Goal: Information Seeking & Learning: Learn about a topic

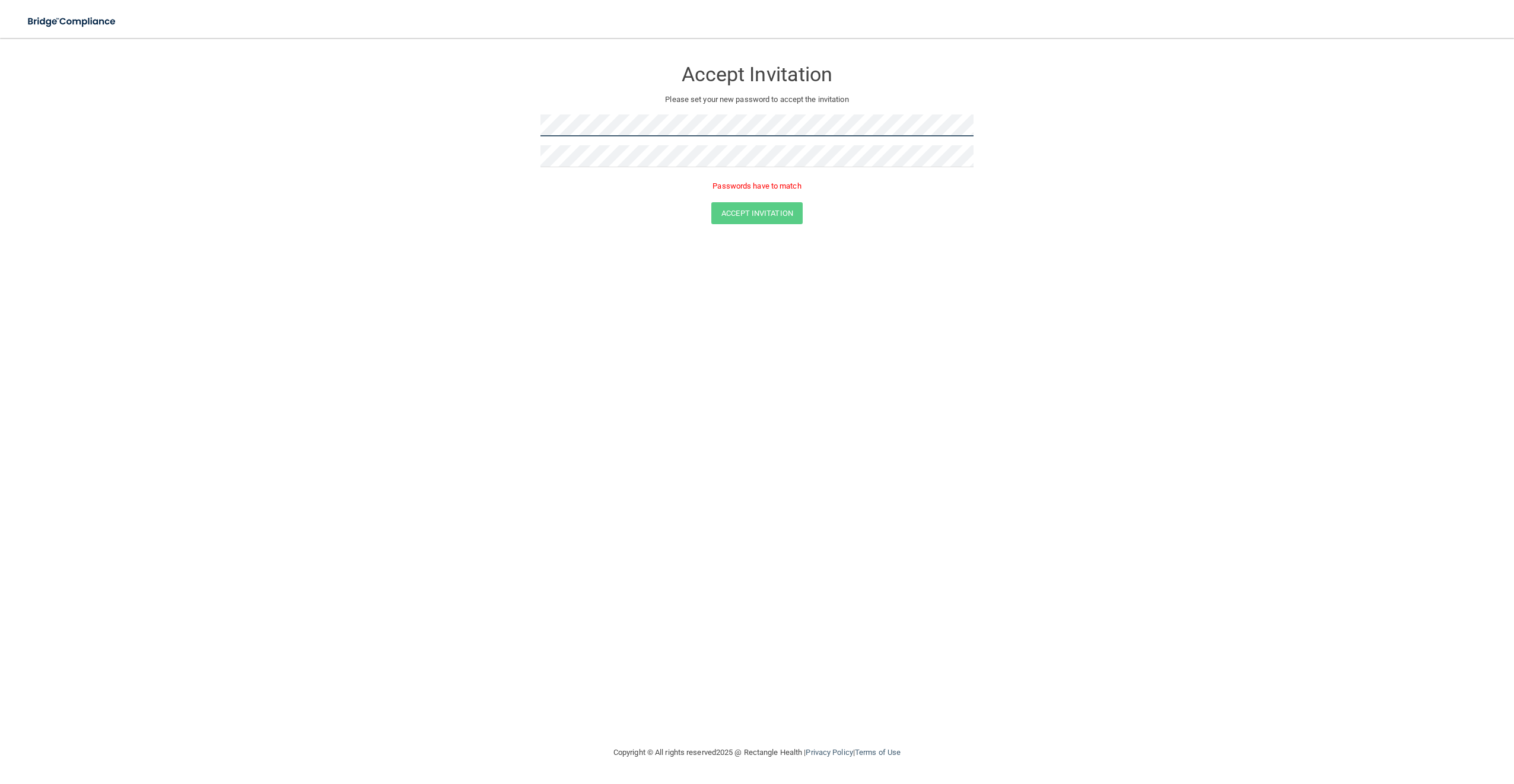
click at [523, 131] on form "Accept Invitation Please set your new password to accept the invitation Passwor…" at bounding box center [757, 144] width 1467 height 189
click at [620, 219] on div "Accept Invitation" at bounding box center [757, 213] width 1484 height 22
click at [499, 157] on form "Accept Invitation Please set your new password to accept the invitation Passwor…" at bounding box center [757, 144] width 1467 height 189
click at [493, 122] on form "Accept Invitation Please set your new password to accept the invitation Passwor…" at bounding box center [757, 144] width 1467 height 189
click at [445, 110] on form "Accept Invitation Please set your new password to accept the invitation Passwor…" at bounding box center [757, 144] width 1467 height 189
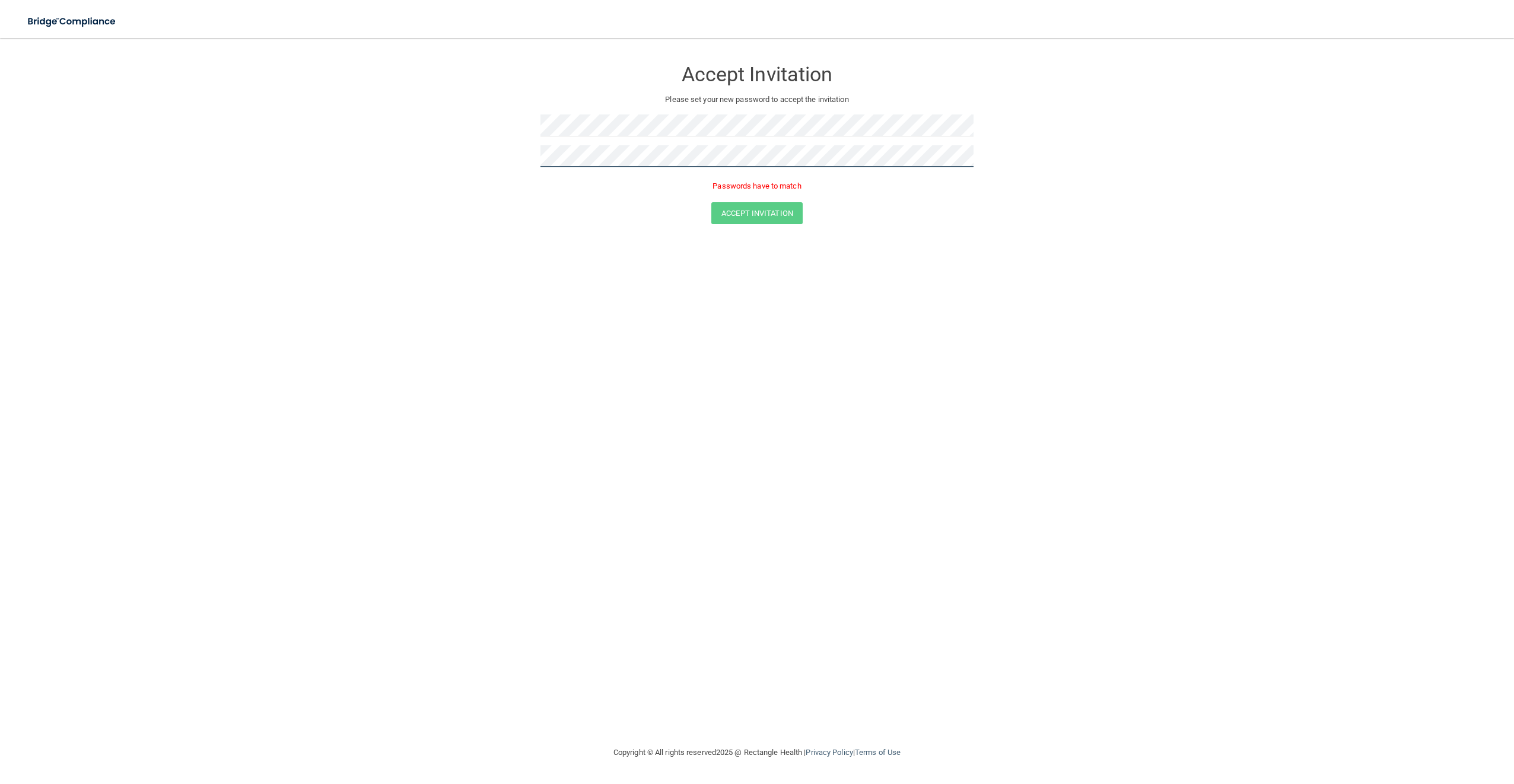
click at [494, 163] on form "Accept Invitation Please set your new password to accept the invitation Passwor…" at bounding box center [757, 144] width 1467 height 189
click at [781, 199] on button "Accept Invitation" at bounding box center [757, 196] width 91 height 22
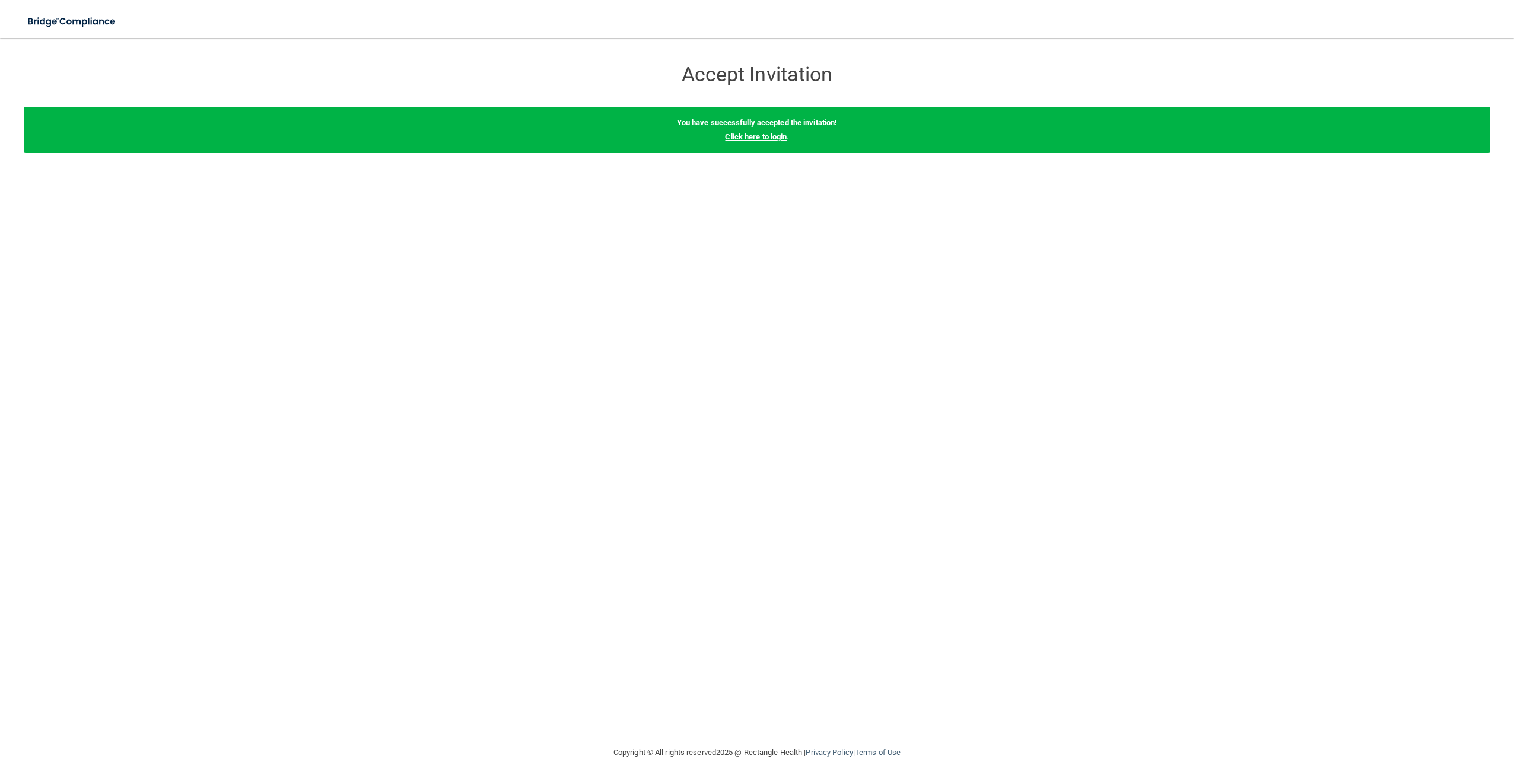
click at [773, 137] on link "Click here to login" at bounding box center [756, 136] width 62 height 9
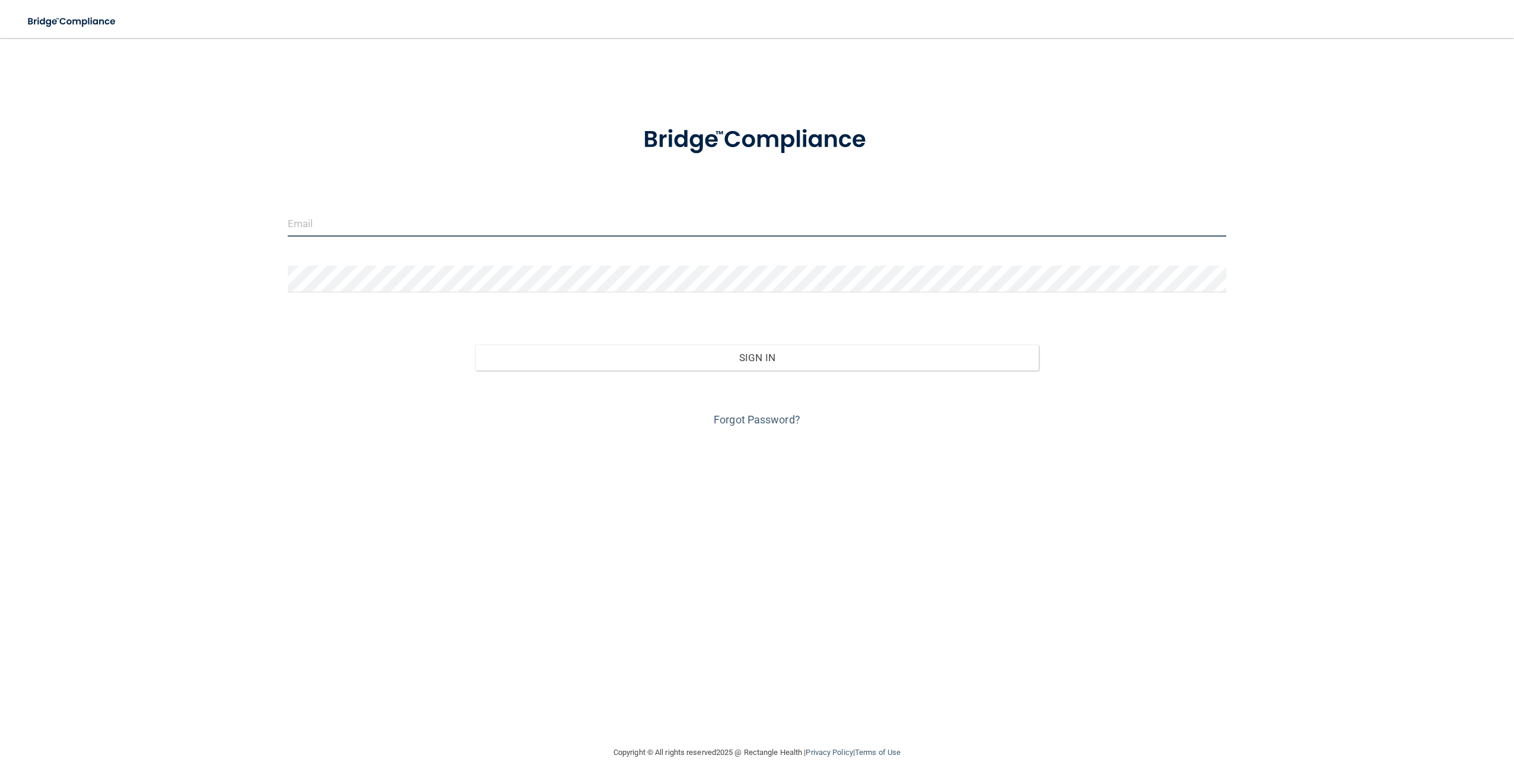
click at [573, 220] on input "email" at bounding box center [757, 223] width 939 height 27
type input "[PERSON_NAME][EMAIL_ADDRESS][DOMAIN_NAME]"
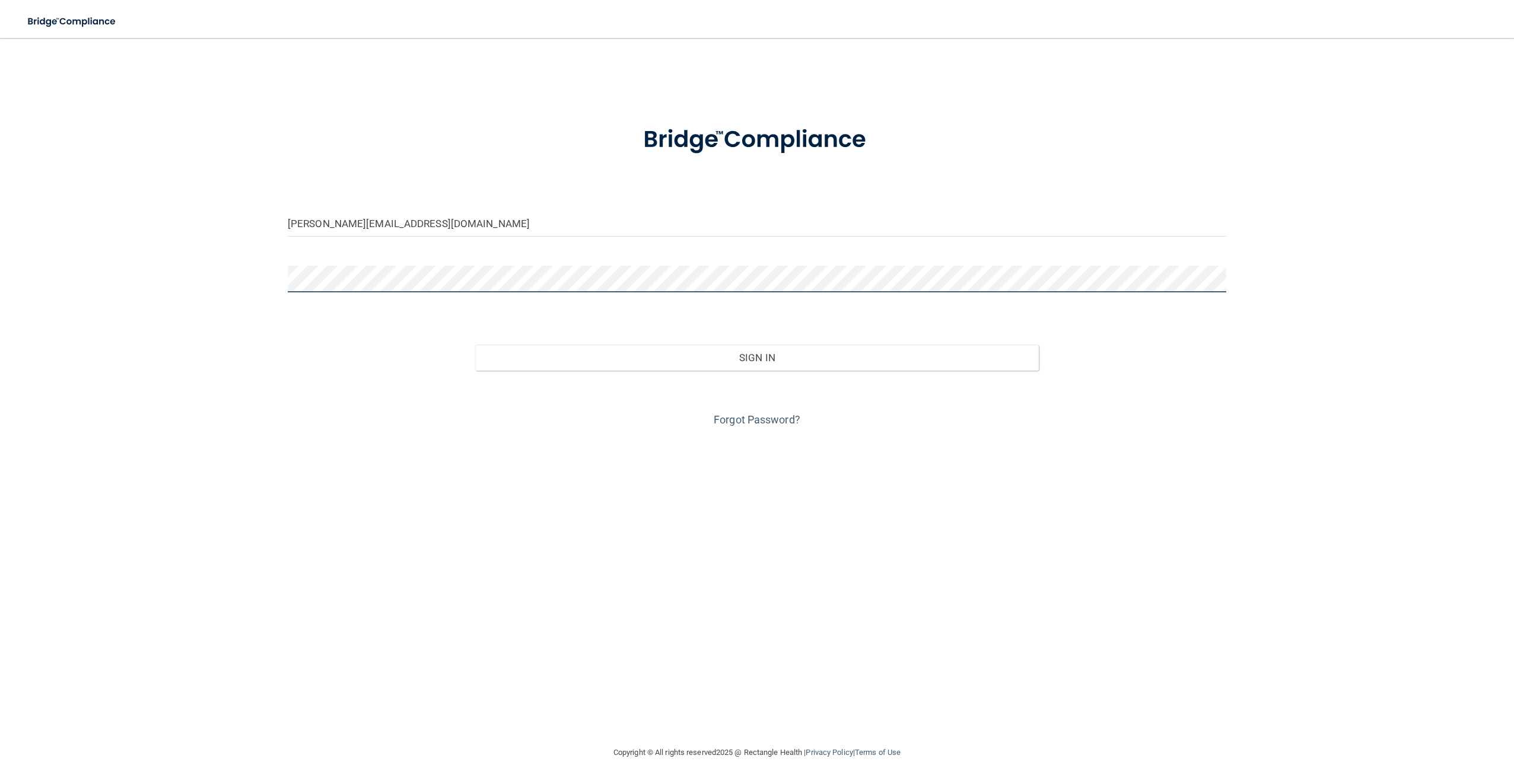
click at [475, 345] on button "Sign In" at bounding box center [756, 358] width 563 height 26
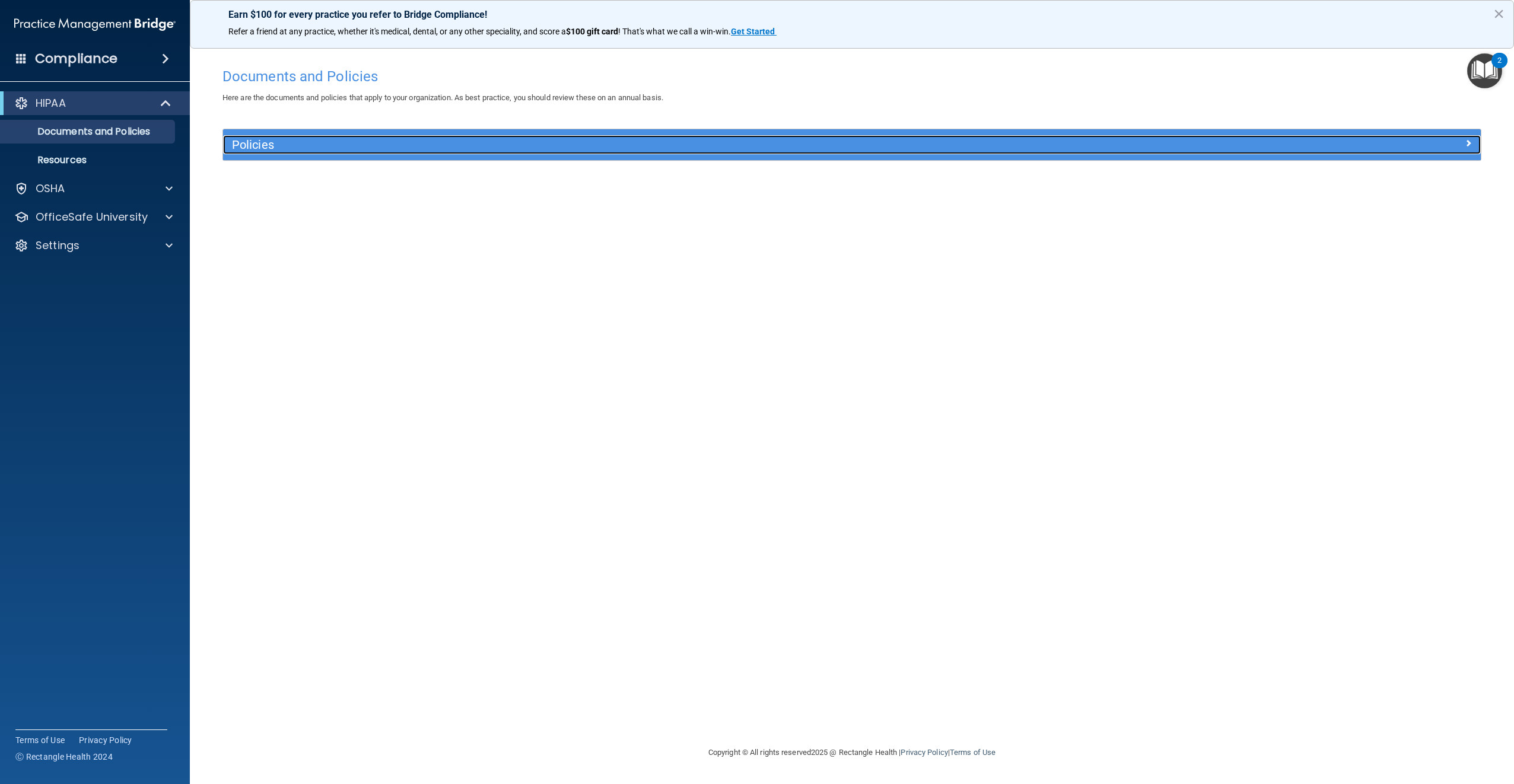
click at [259, 149] on h5 "Policies" at bounding box center [695, 144] width 926 height 13
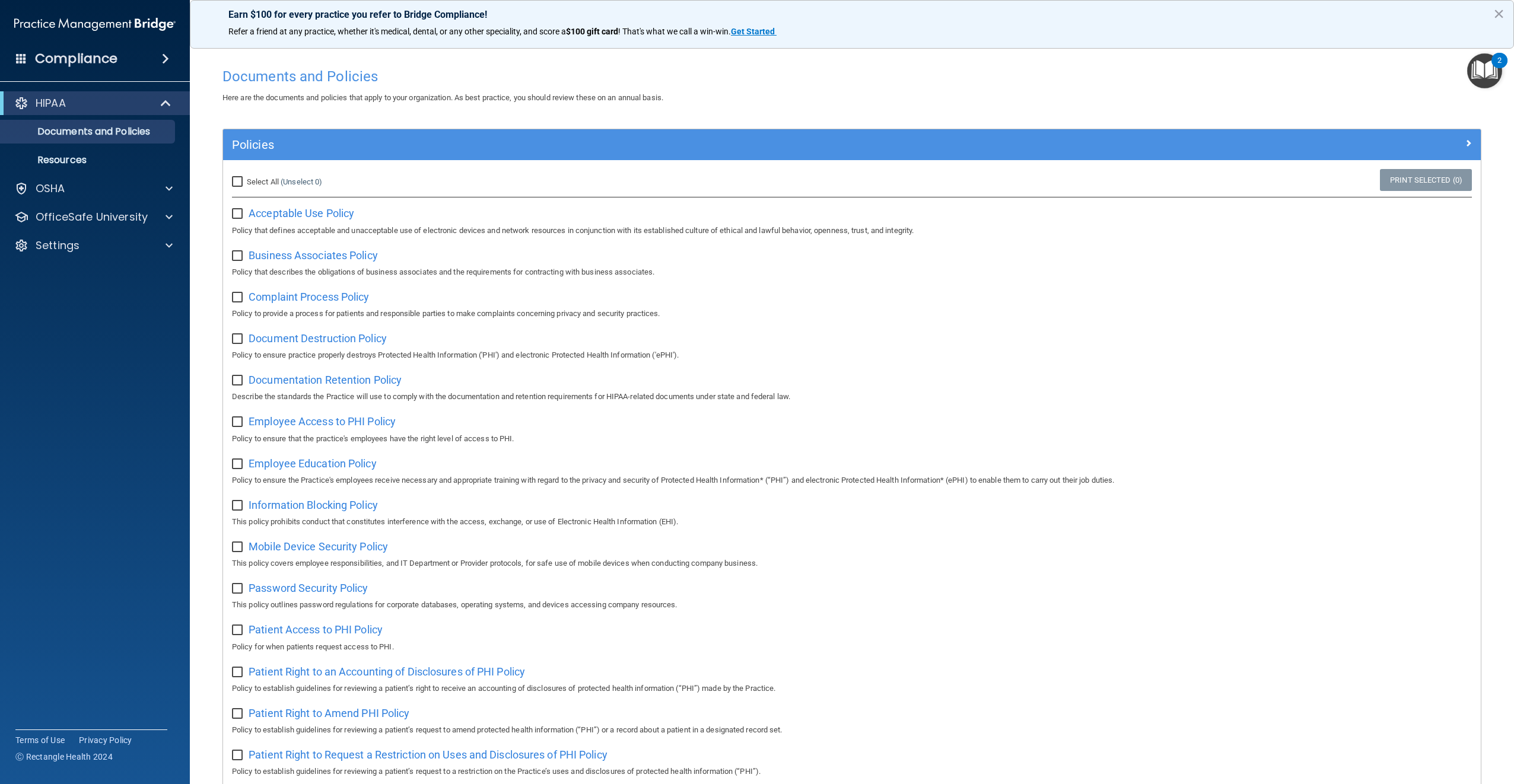
click at [152, 60] on div "Compliance" at bounding box center [95, 59] width 190 height 26
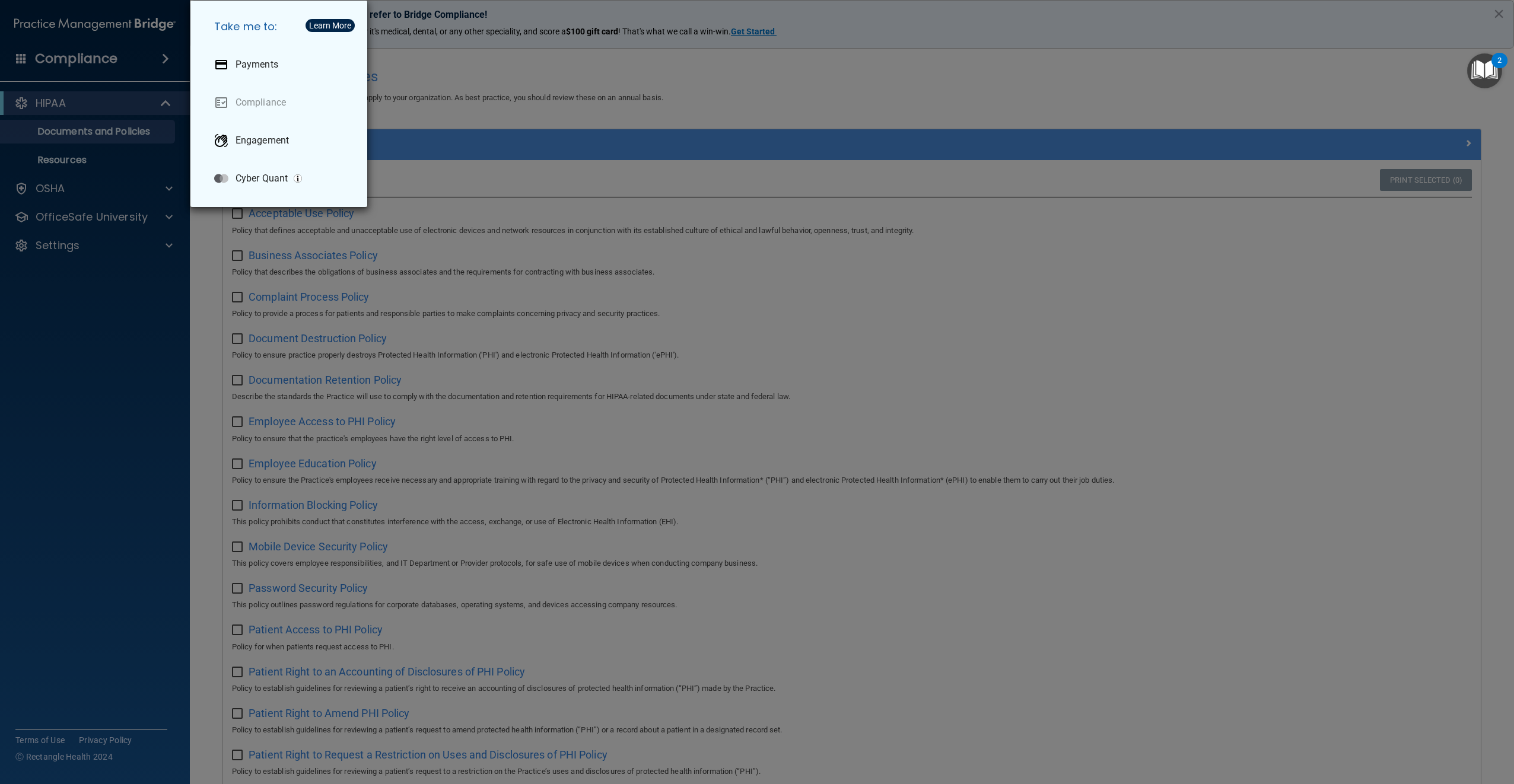
click at [152, 60] on div "Take me to: Payments Compliance Engagement Cyber Quant" at bounding box center [757, 392] width 1514 height 784
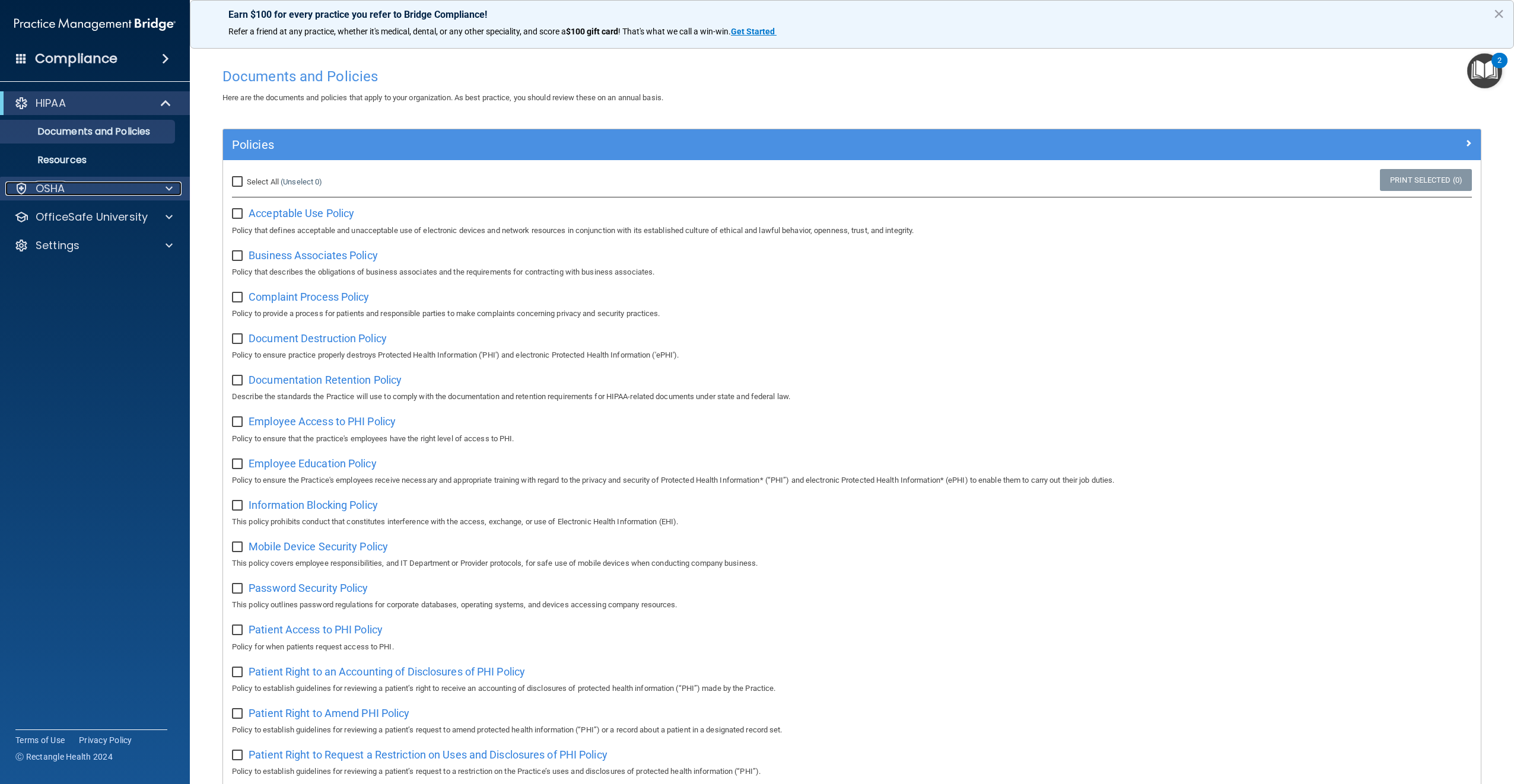
click at [130, 182] on div "OSHA" at bounding box center [79, 188] width 147 height 14
click at [157, 270] on div at bounding box center [167, 274] width 30 height 14
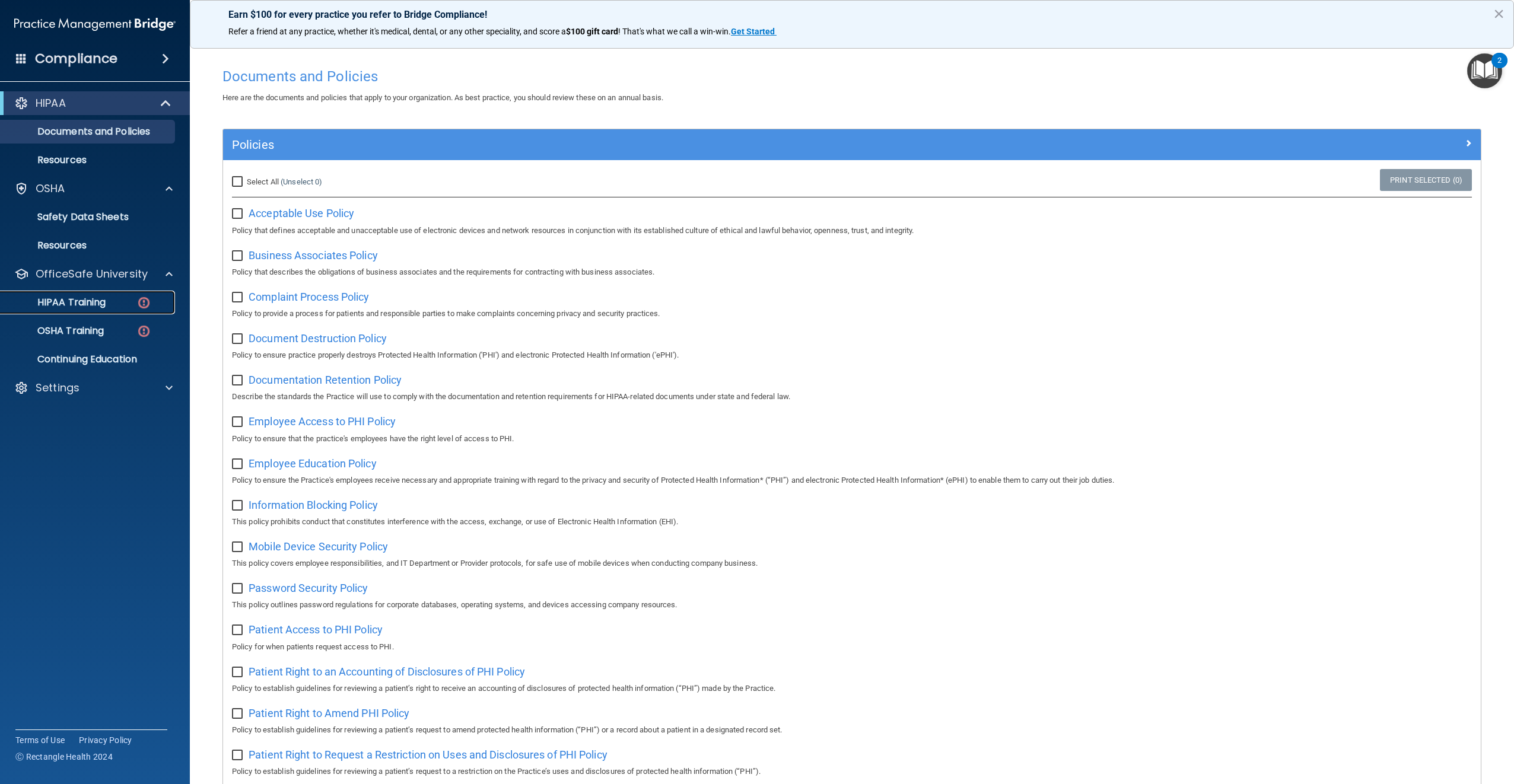
click at [106, 304] on div "HIPAA Training" at bounding box center [88, 303] width 162 height 12
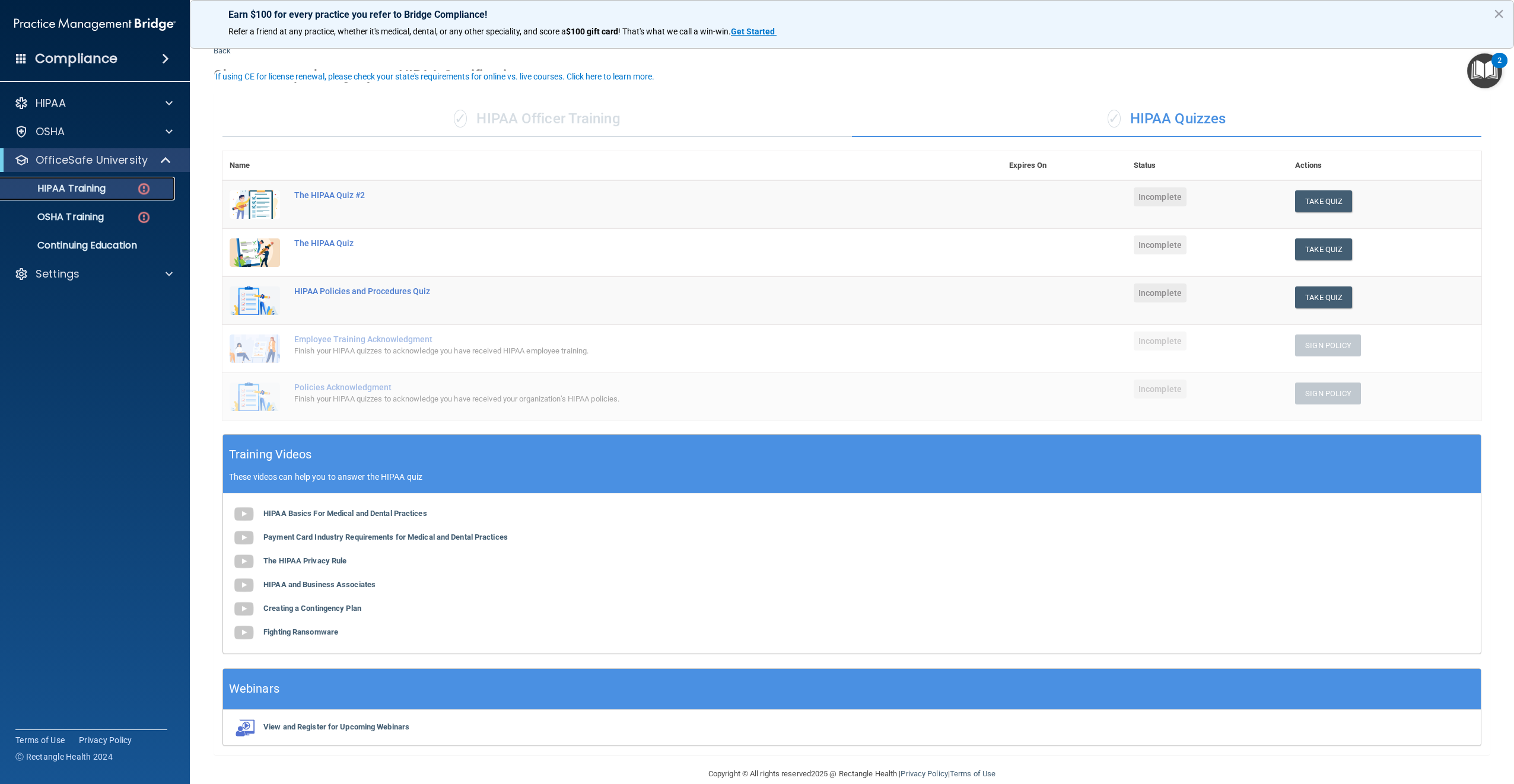
scroll to position [44, 0]
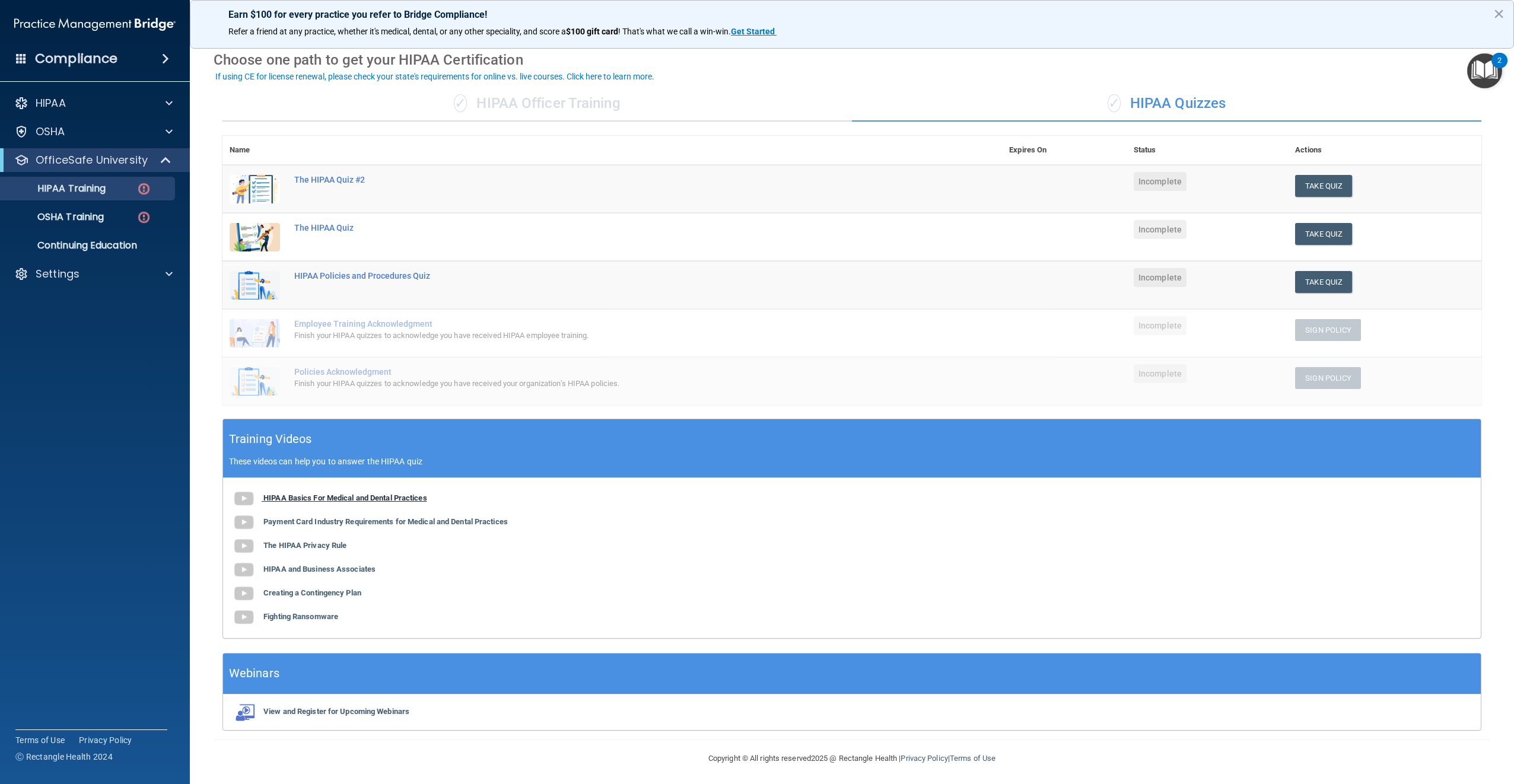
click at [326, 494] on b "HIPAA Basics For Medical and Dental Practices" at bounding box center [345, 498] width 164 height 9
click at [333, 519] on b "Payment Card Industry Requirements for Medical and Dental Practices" at bounding box center [385, 522] width 244 height 9
click at [309, 616] on b "Fighting Ransomware" at bounding box center [300, 617] width 74 height 9
click at [281, 591] on b "Creating a Contingency Plan" at bounding box center [312, 593] width 98 height 9
click at [318, 569] on b "HIPAA and Business Associates" at bounding box center [319, 569] width 112 height 9
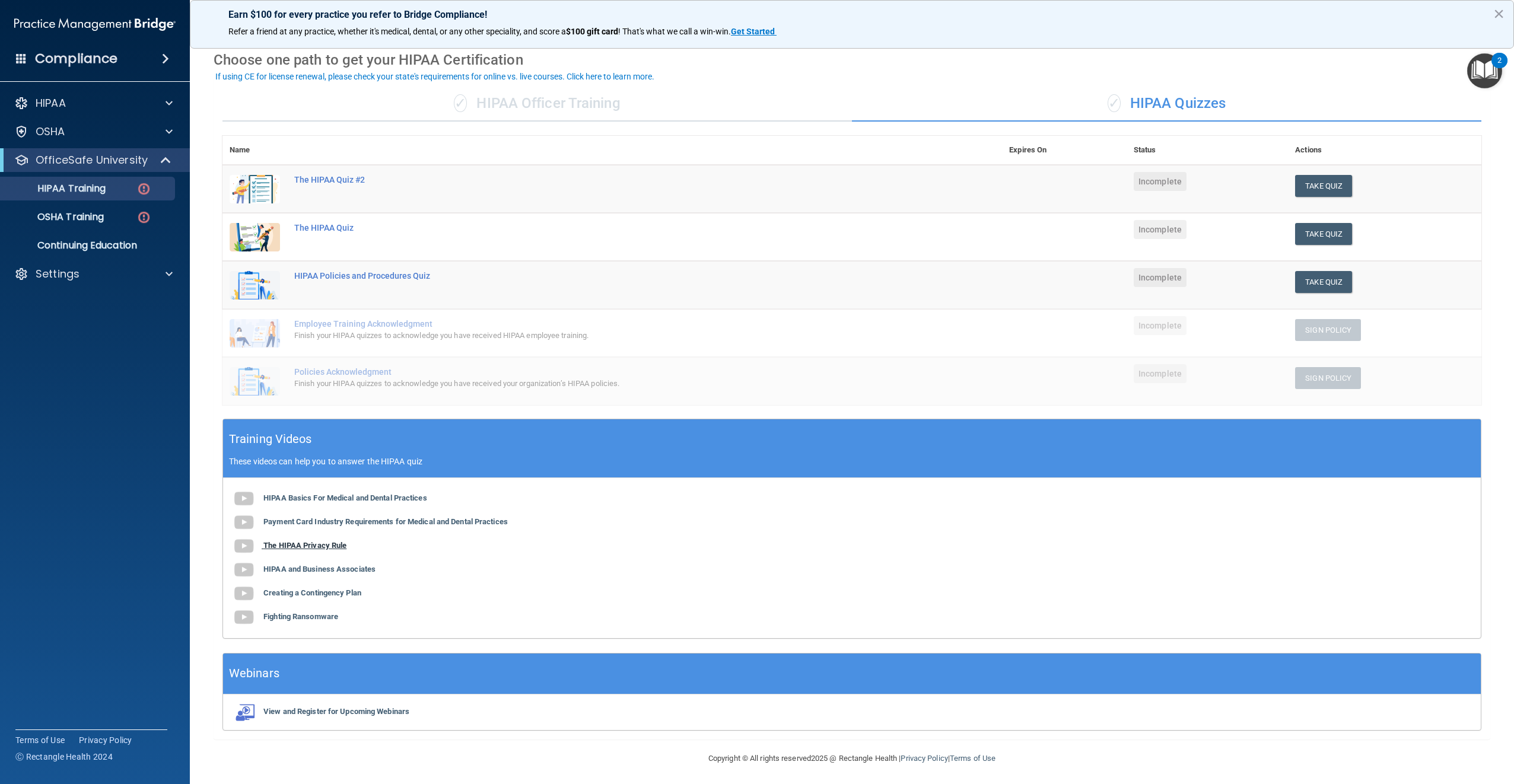
click at [338, 541] on b "The HIPAA Privacy Rule" at bounding box center [305, 545] width 83 height 9
click at [1307, 282] on button "Take Quiz" at bounding box center [1323, 282] width 57 height 22
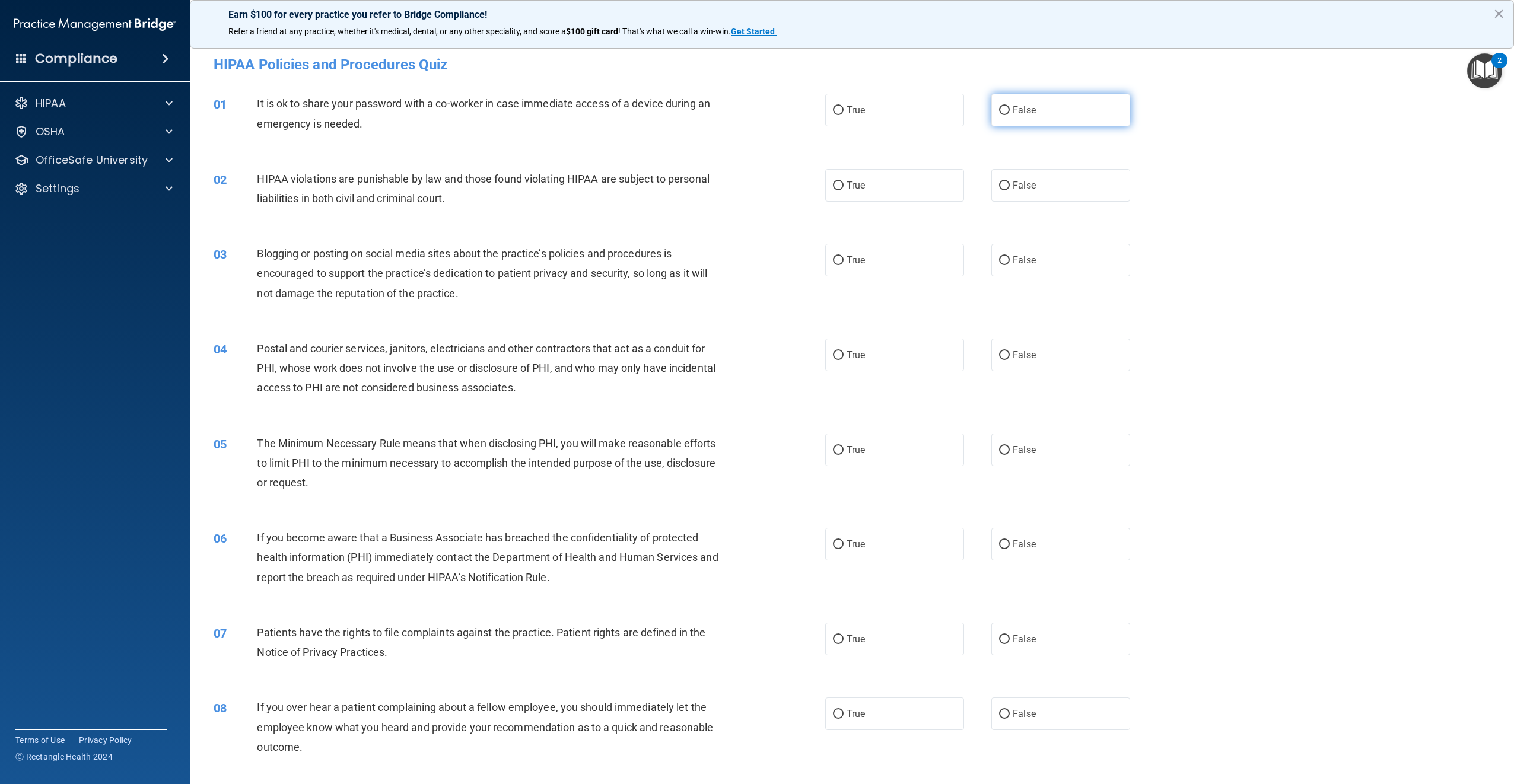
click at [999, 114] on input "False" at bounding box center [1005, 110] width 11 height 9
radio input "true"
click at [836, 186] on input "True" at bounding box center [838, 186] width 11 height 9
radio input "true"
click at [1016, 267] on label "False" at bounding box center [1061, 260] width 139 height 32
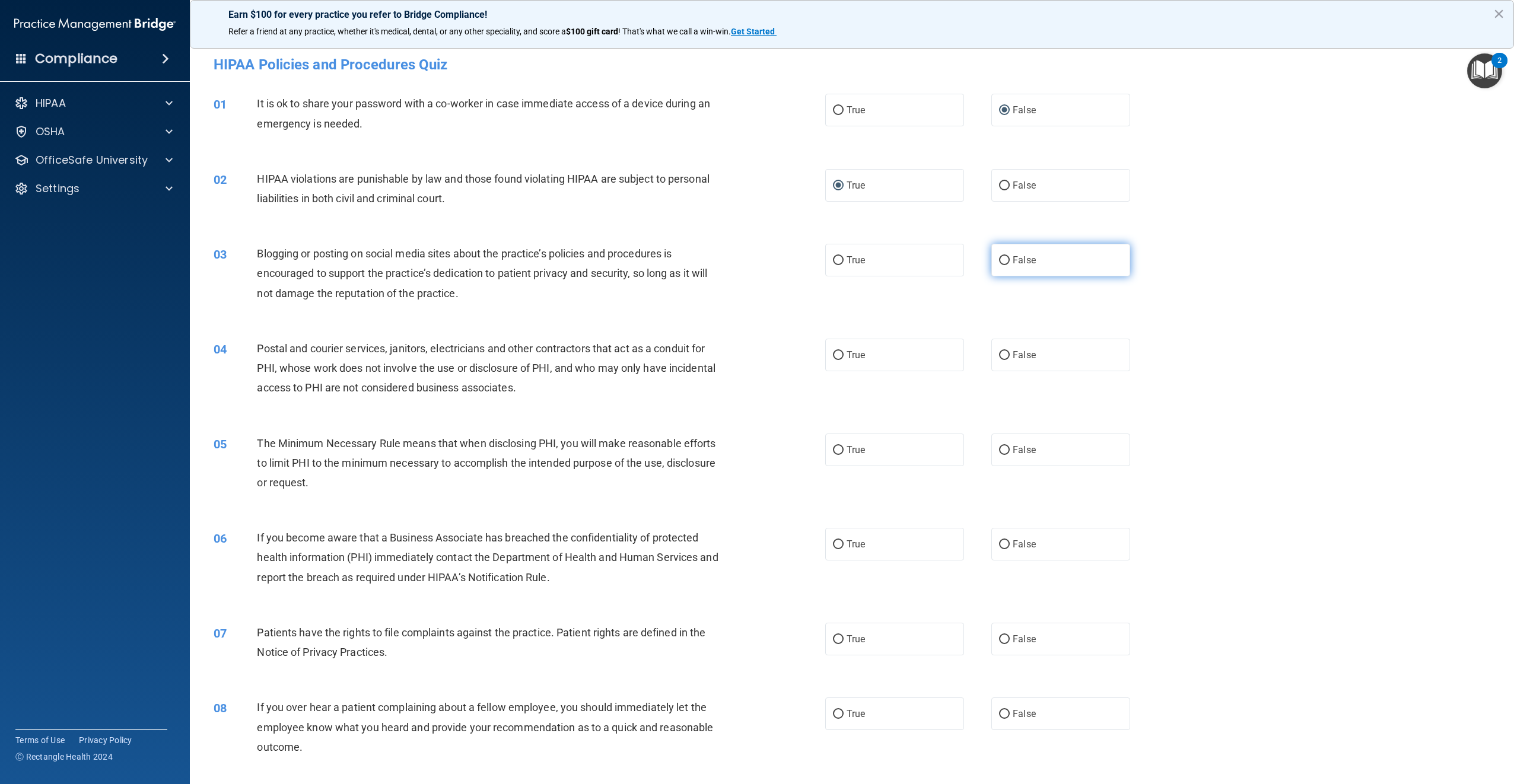
click at [1010, 265] on input "False" at bounding box center [1005, 261] width 11 height 9
radio input "true"
click at [1034, 360] on label "False" at bounding box center [1061, 354] width 139 height 32
click at [1010, 360] on input "False" at bounding box center [1005, 355] width 11 height 9
radio input "true"
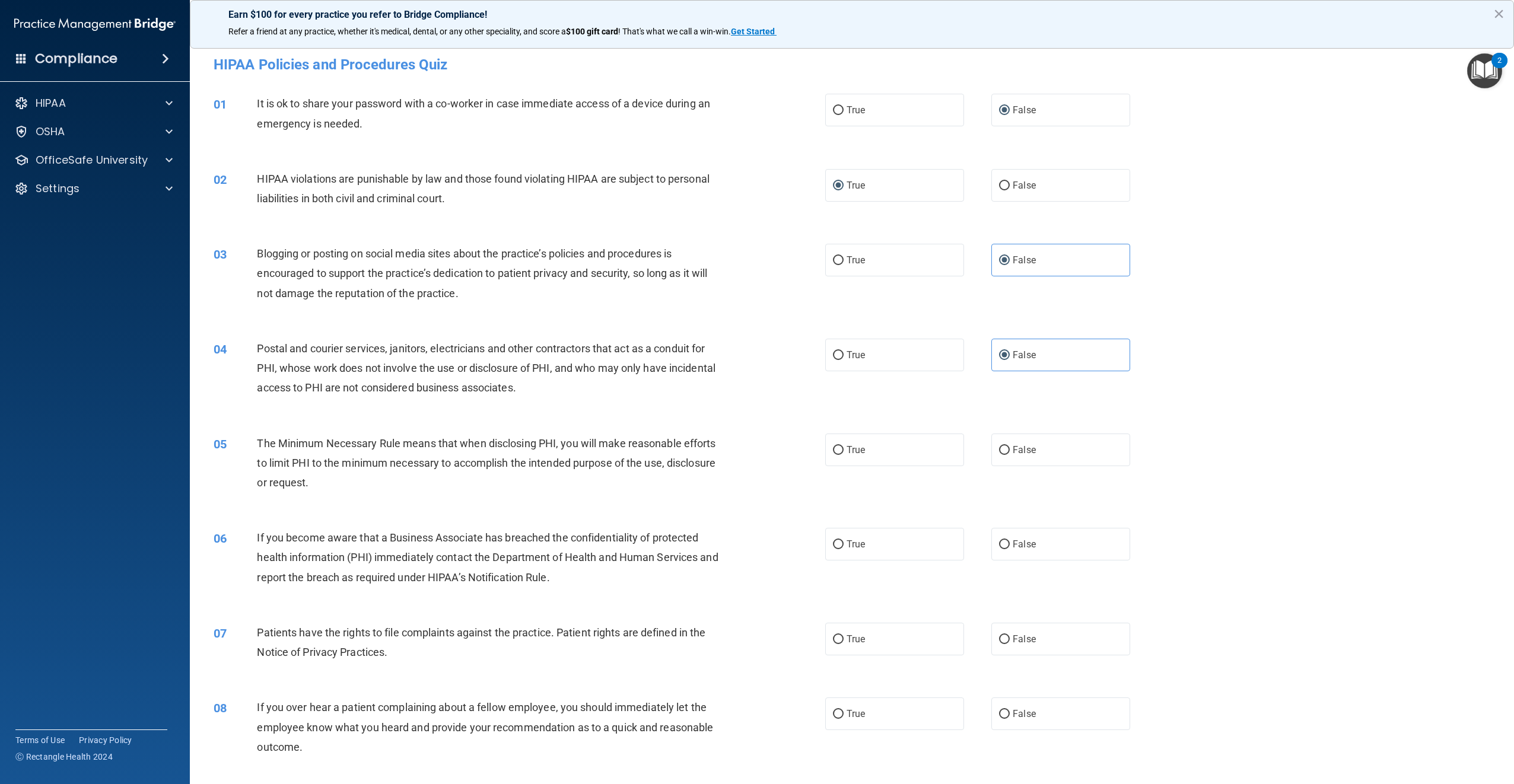
scroll to position [60, 0]
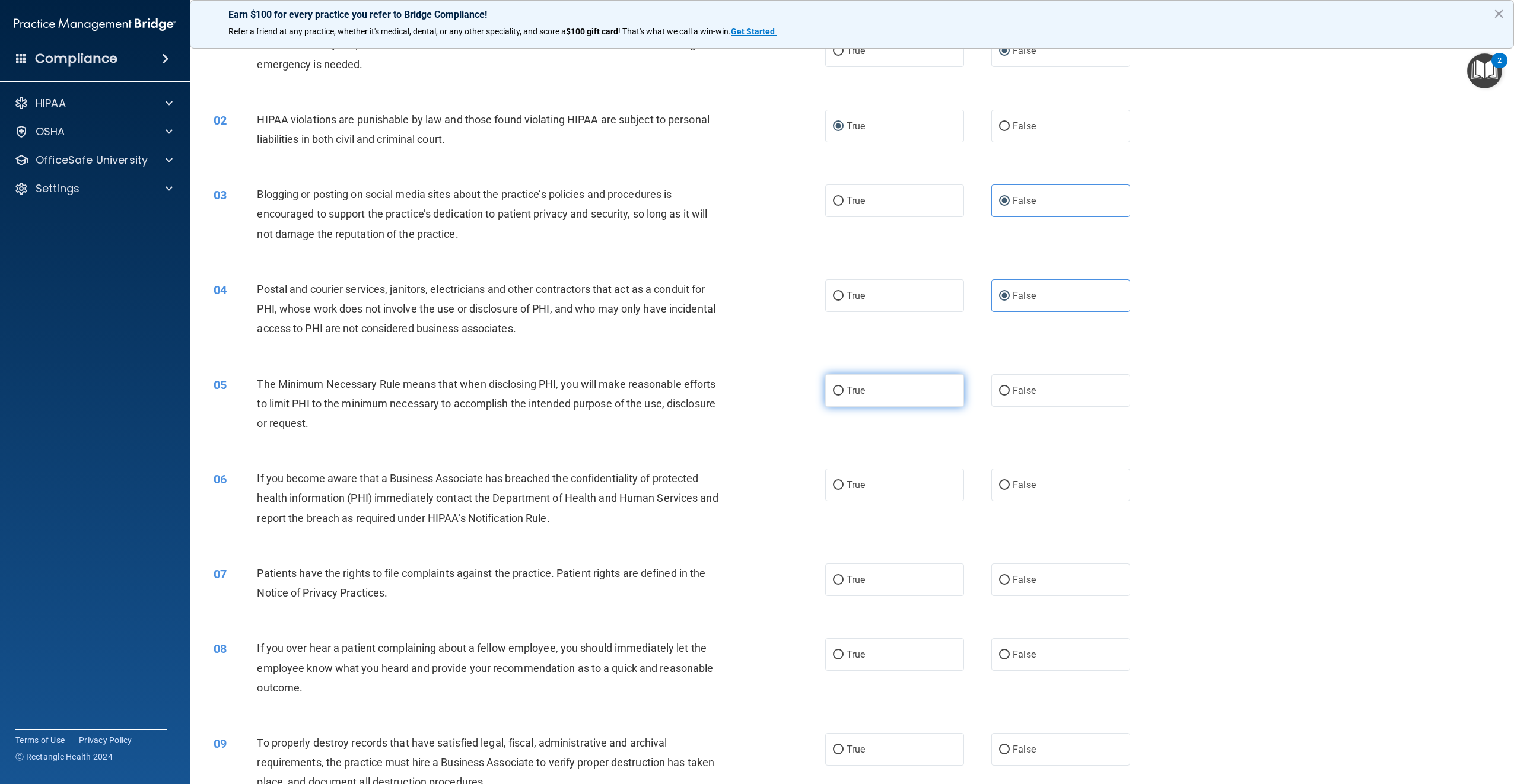
click at [825, 397] on label "True" at bounding box center [894, 390] width 139 height 32
click at [833, 396] on input "True" at bounding box center [838, 391] width 11 height 9
radio input "true"
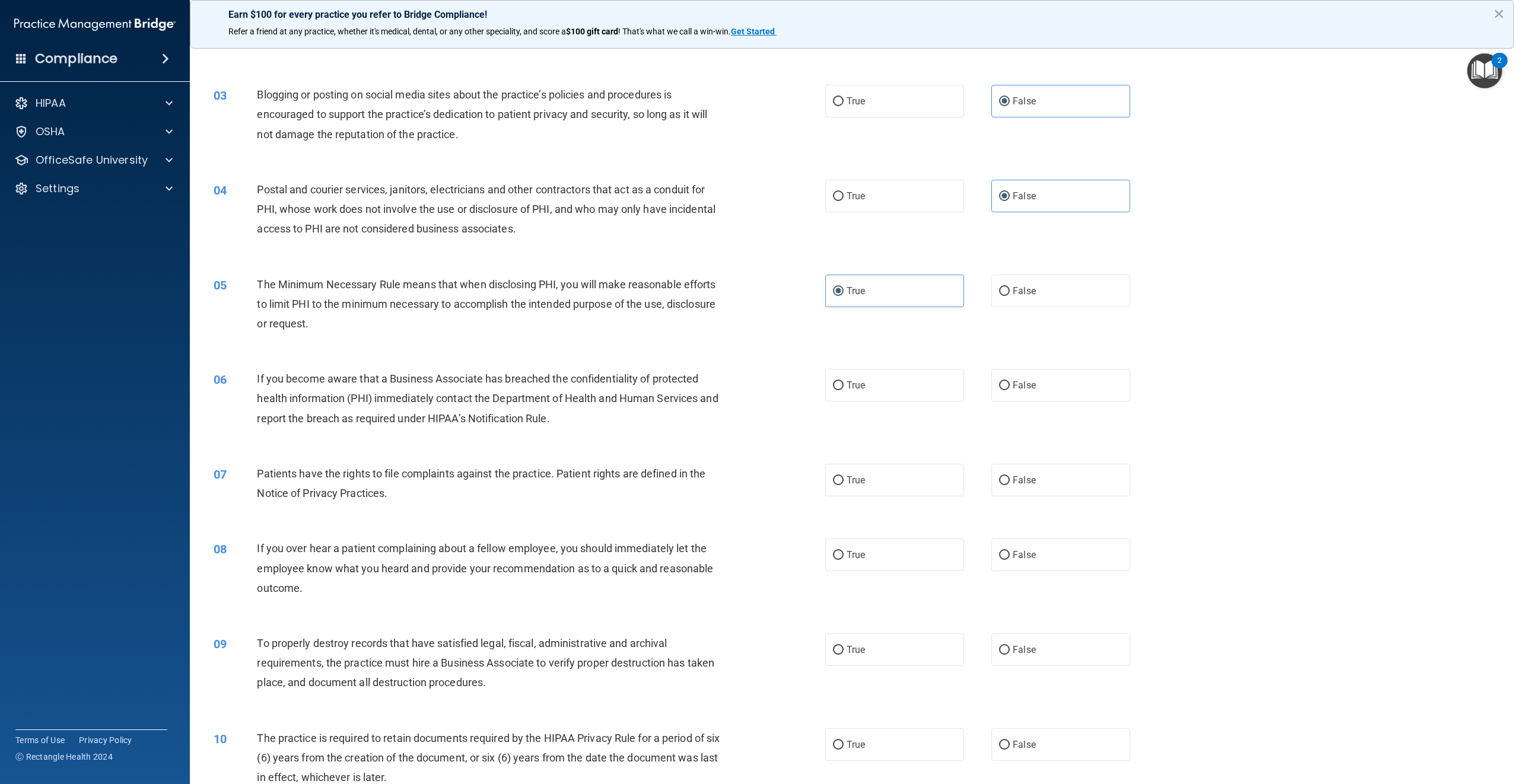
scroll to position [178, 0]
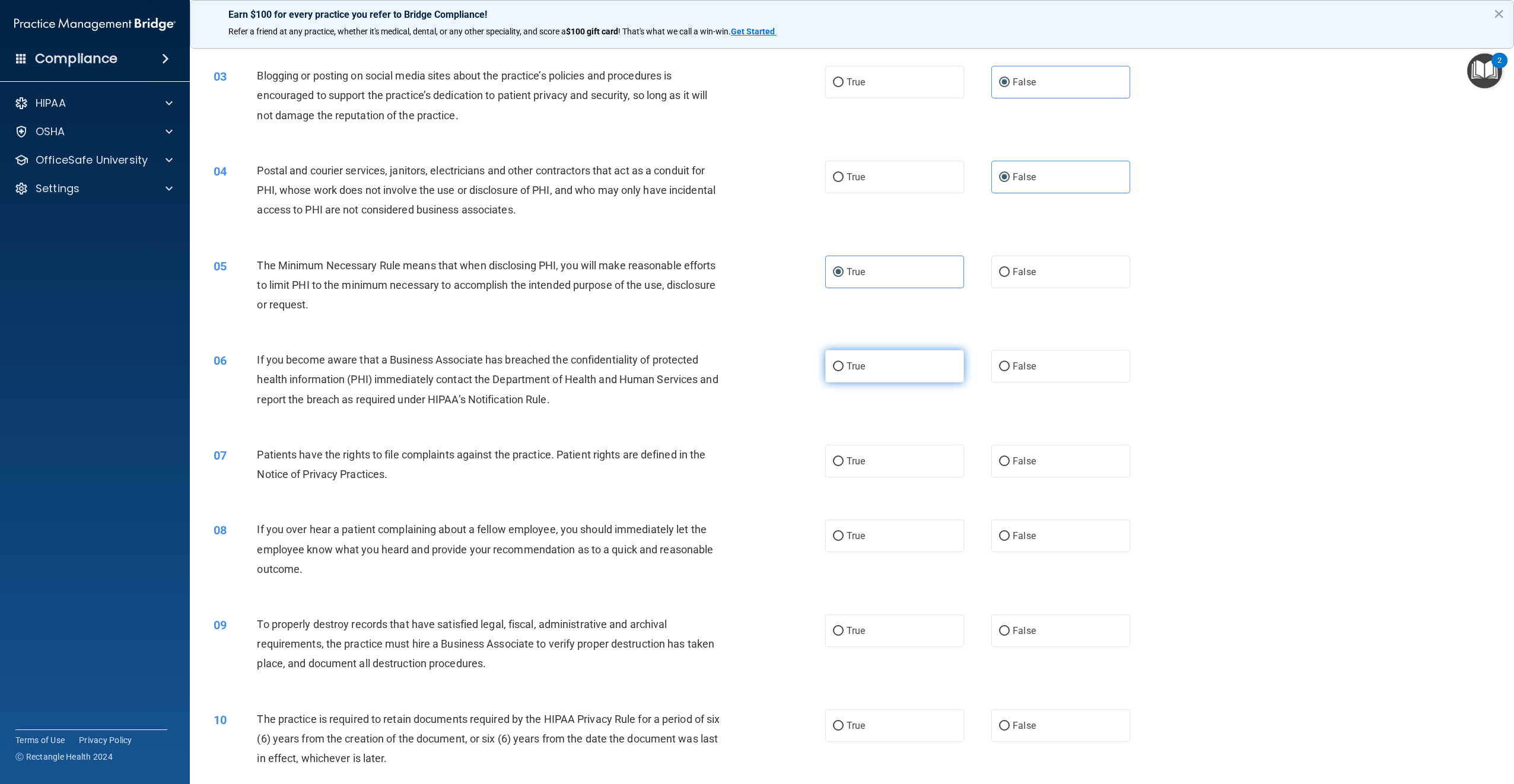
click at [852, 360] on span "True" at bounding box center [855, 366] width 18 height 11
click at [844, 362] on input "True" at bounding box center [838, 367] width 11 height 9
radio input "true"
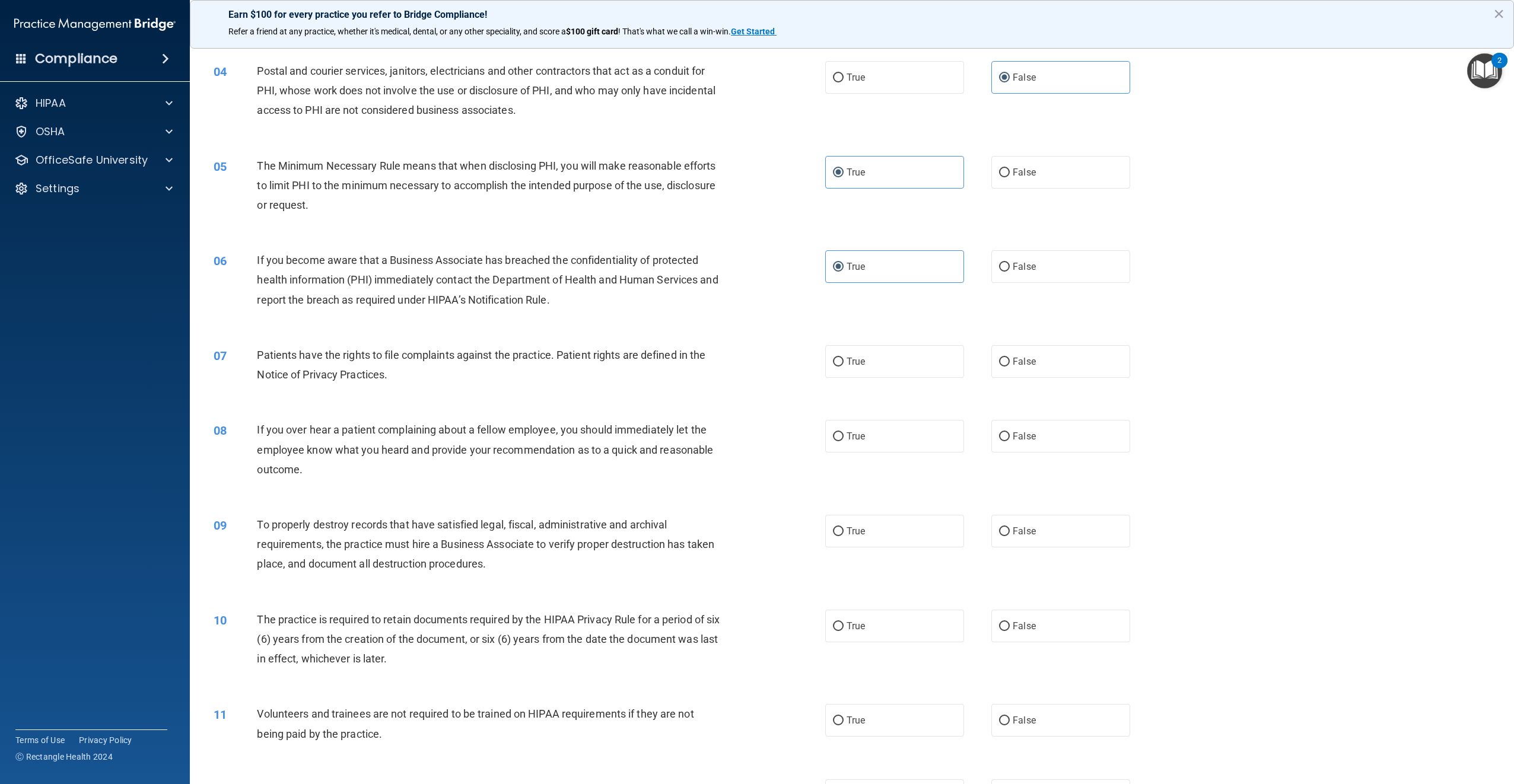
scroll to position [297, 0]
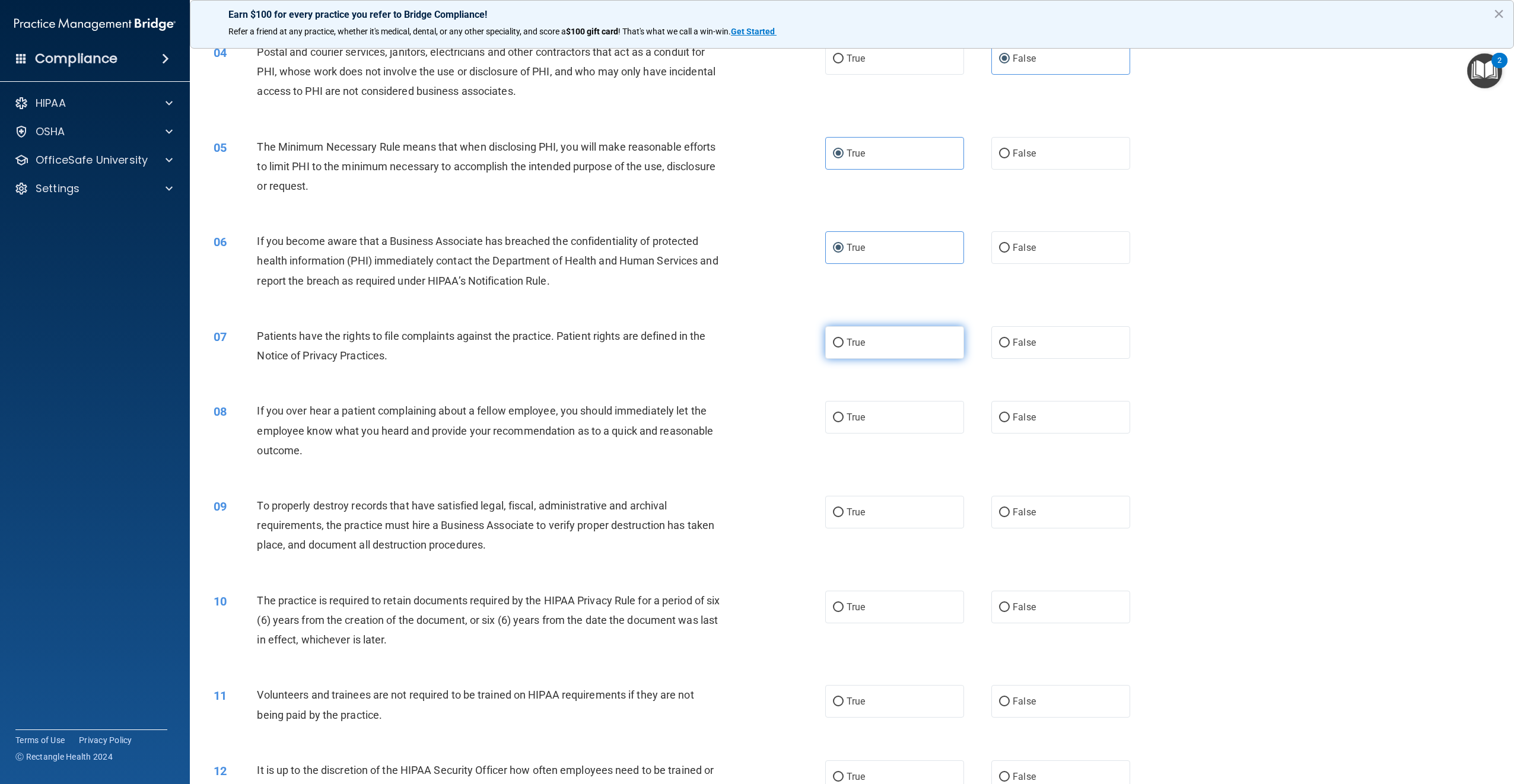
click at [884, 343] on label "True" at bounding box center [894, 342] width 139 height 32
click at [844, 343] on input "True" at bounding box center [838, 343] width 11 height 9
radio input "true"
click at [1027, 427] on label "False" at bounding box center [1061, 416] width 139 height 32
click at [1010, 423] on input "False" at bounding box center [1005, 418] width 11 height 9
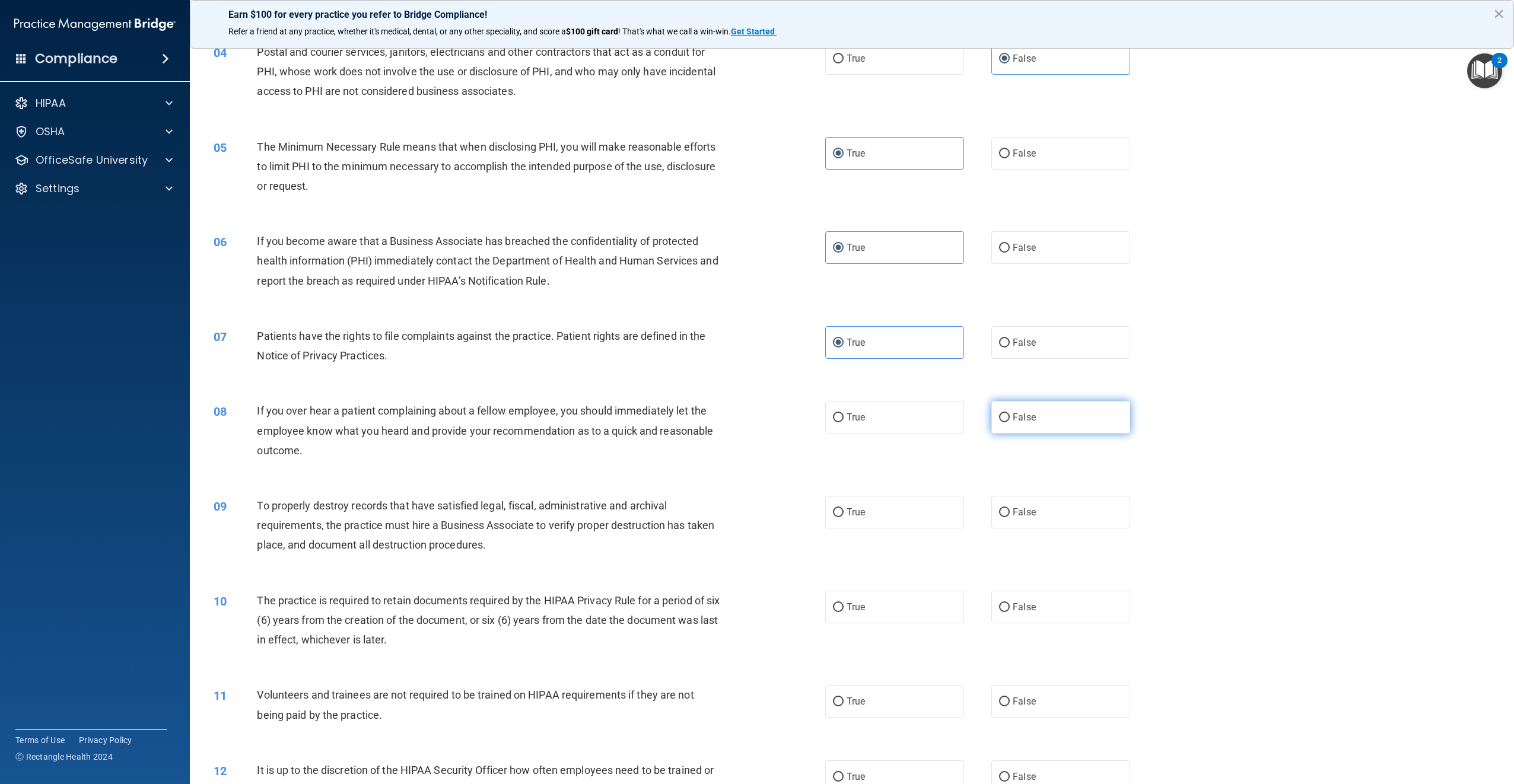
radio input "true"
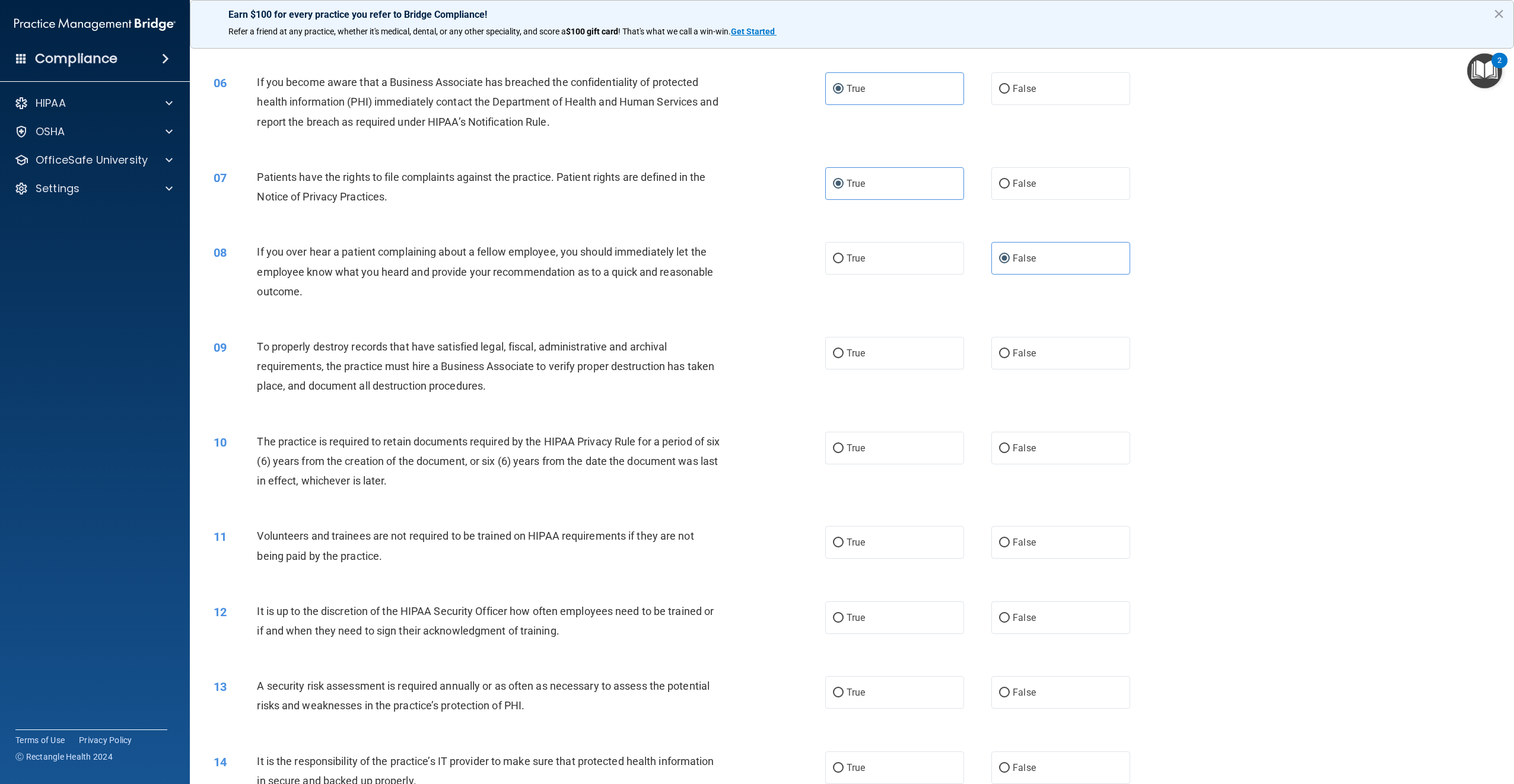
scroll to position [474, 0]
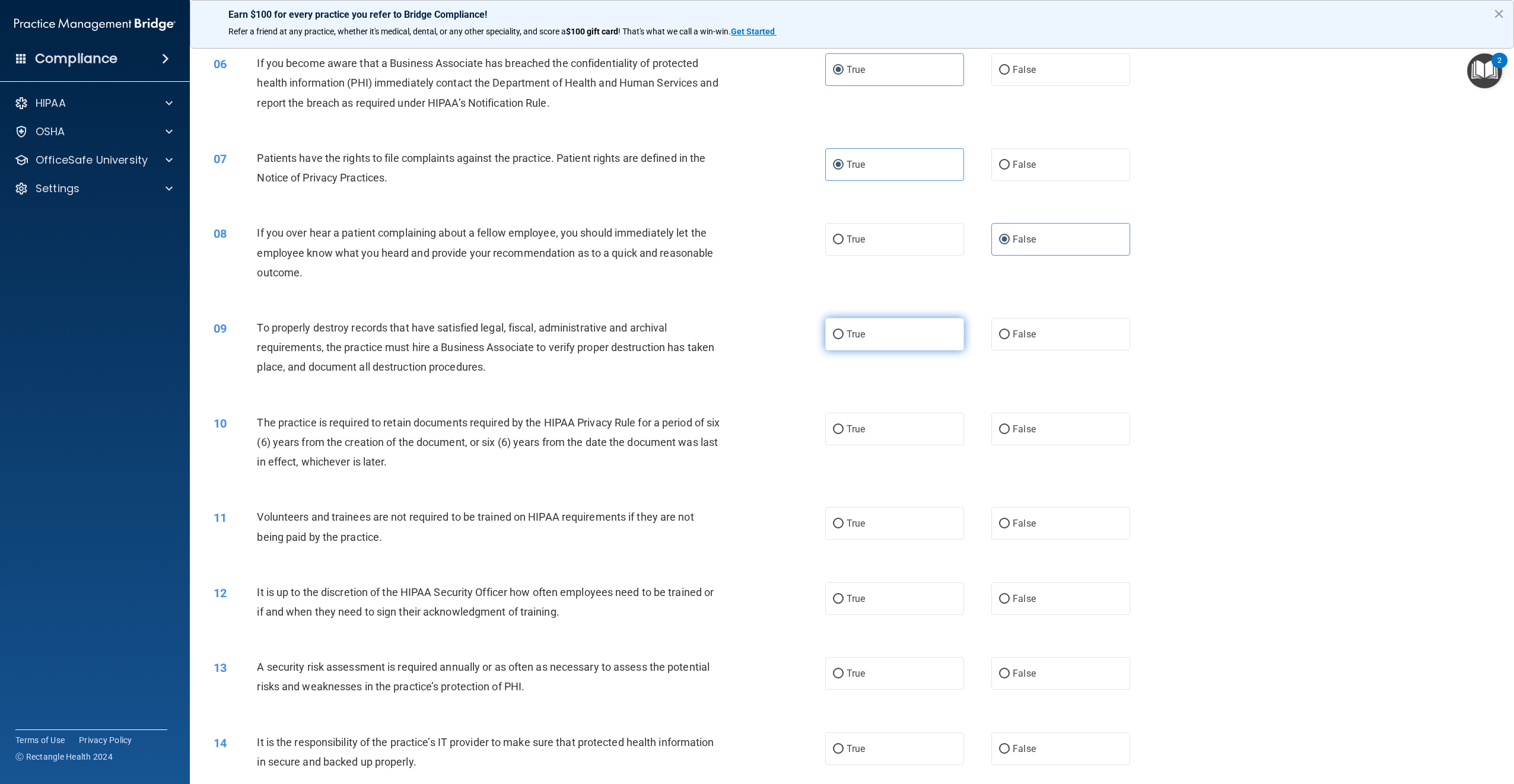
click at [884, 335] on label "True" at bounding box center [894, 333] width 139 height 32
click at [844, 335] on input "True" at bounding box center [838, 335] width 11 height 9
radio input "true"
click at [1024, 437] on label "False" at bounding box center [1061, 429] width 139 height 32
click at [1010, 434] on input "False" at bounding box center [1005, 430] width 11 height 9
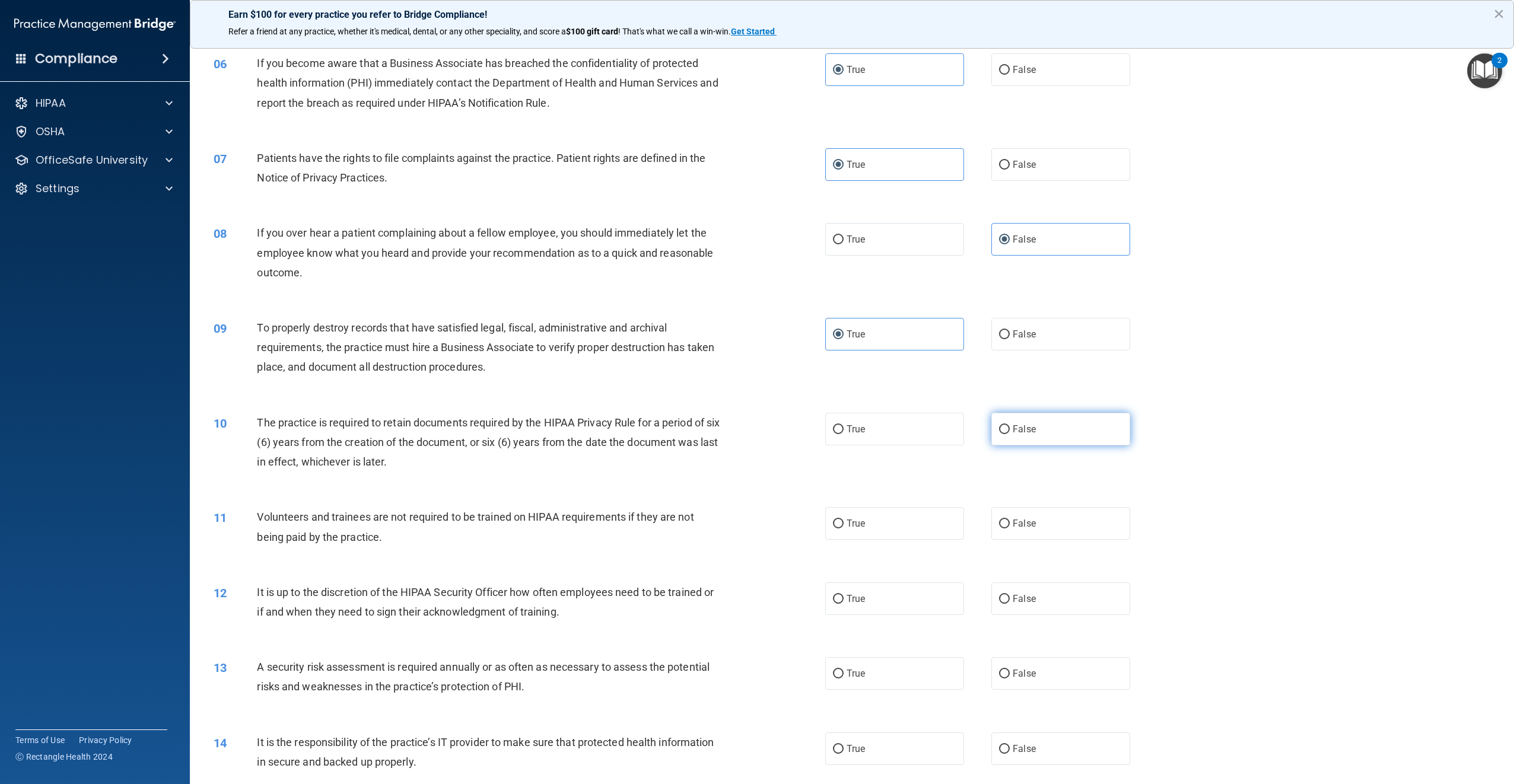
radio input "true"
click at [1015, 523] on span "False" at bounding box center [1024, 523] width 23 height 11
click at [1010, 523] on input "False" at bounding box center [1005, 524] width 11 height 9
radio input "true"
click at [921, 606] on label "True" at bounding box center [894, 598] width 139 height 32
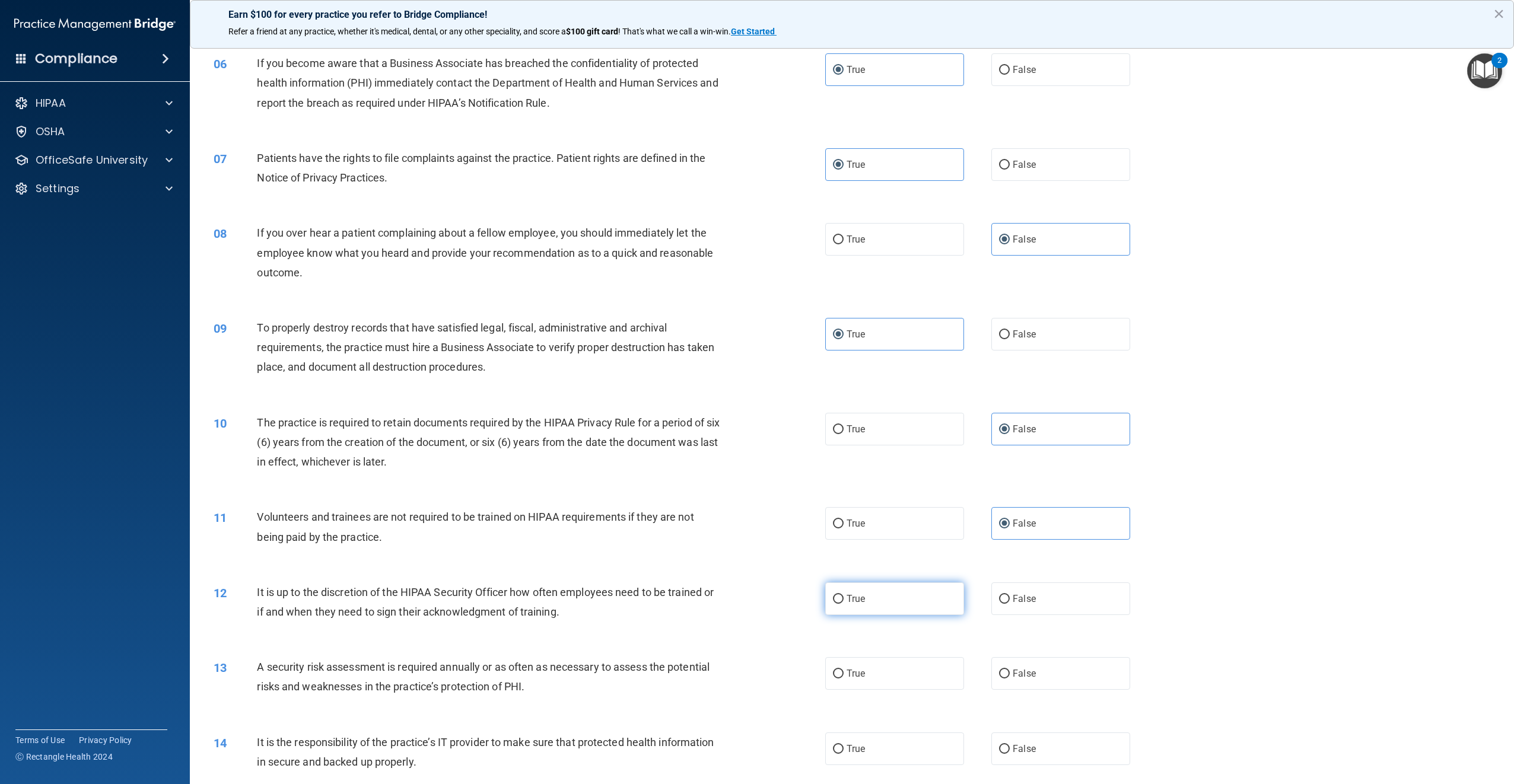
click at [844, 604] on input "True" at bounding box center [838, 599] width 11 height 9
radio input "true"
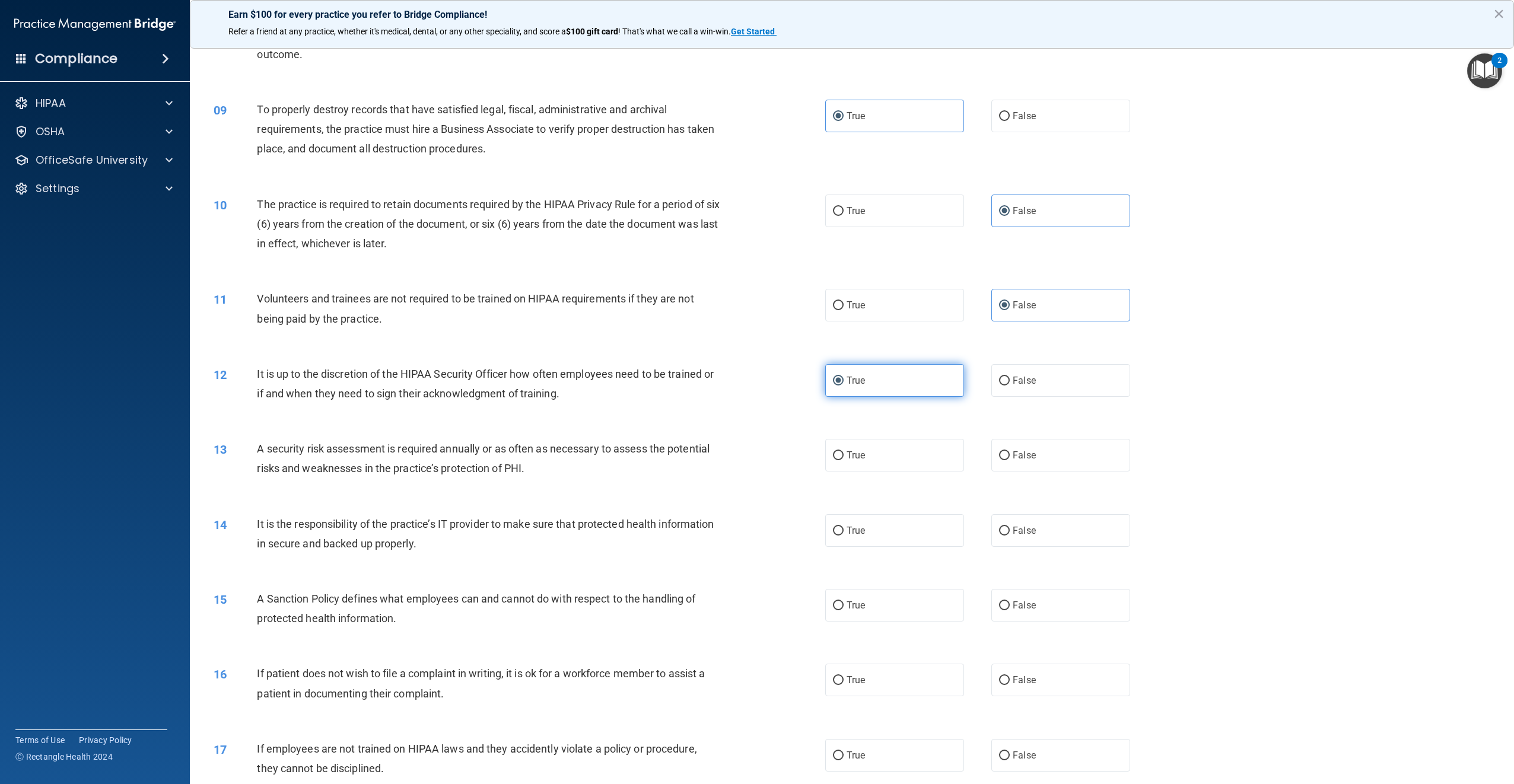
scroll to position [712, 0]
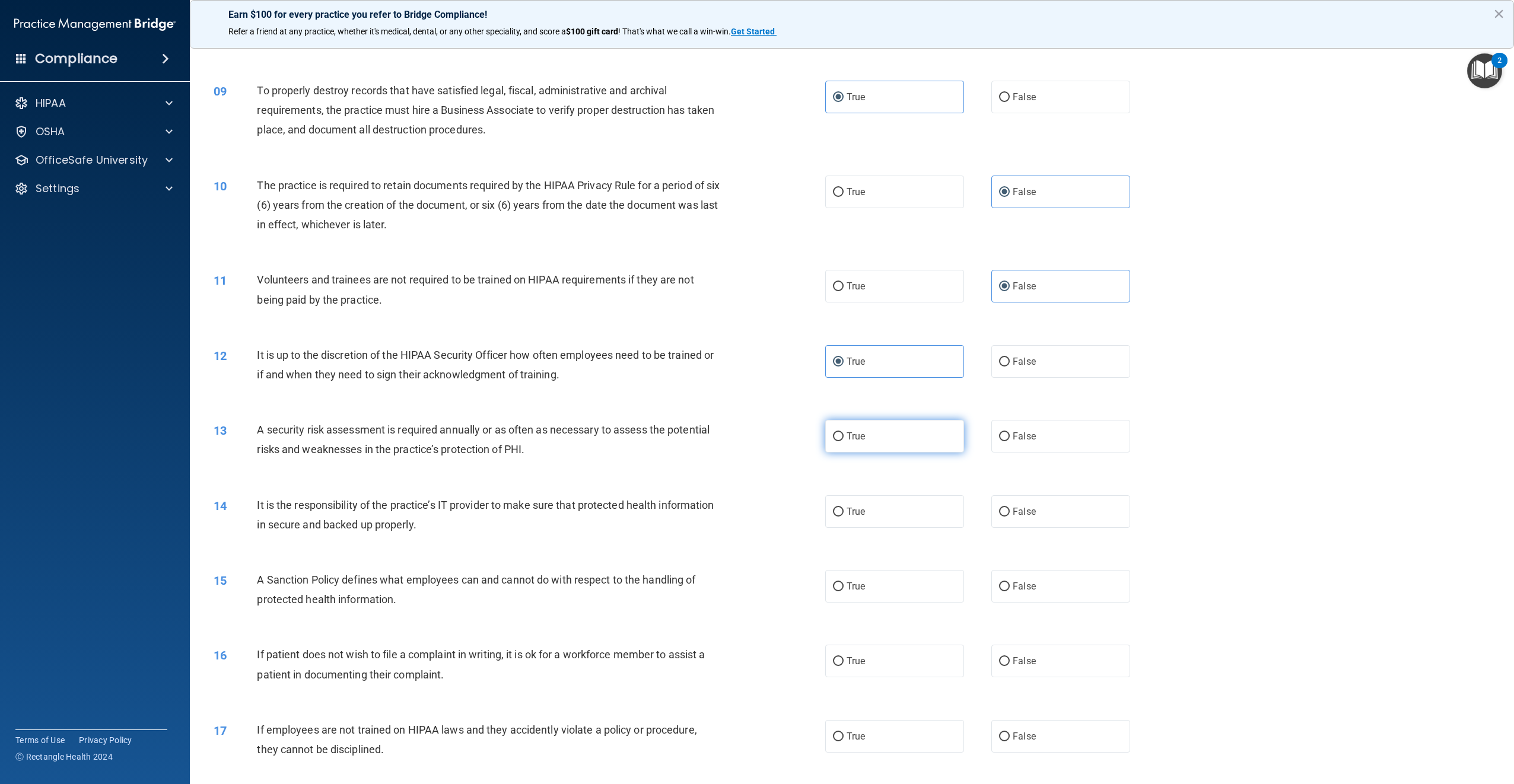
click at [901, 449] on label "True" at bounding box center [894, 436] width 139 height 32
click at [844, 441] on input "True" at bounding box center [838, 437] width 11 height 9
radio input "true"
click at [1113, 517] on label "False" at bounding box center [1061, 511] width 139 height 32
click at [1010, 517] on input "False" at bounding box center [1005, 512] width 11 height 9
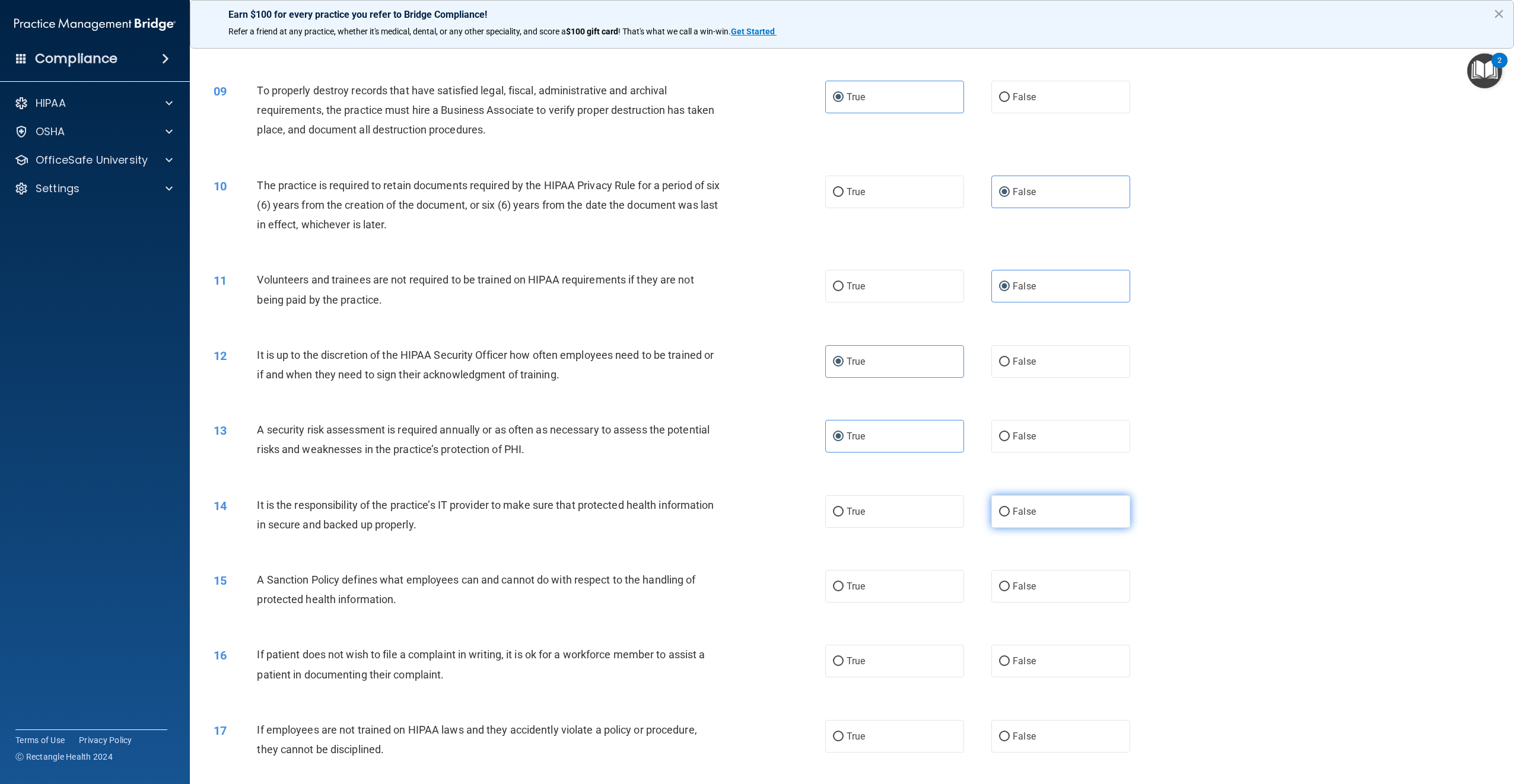
radio input "true"
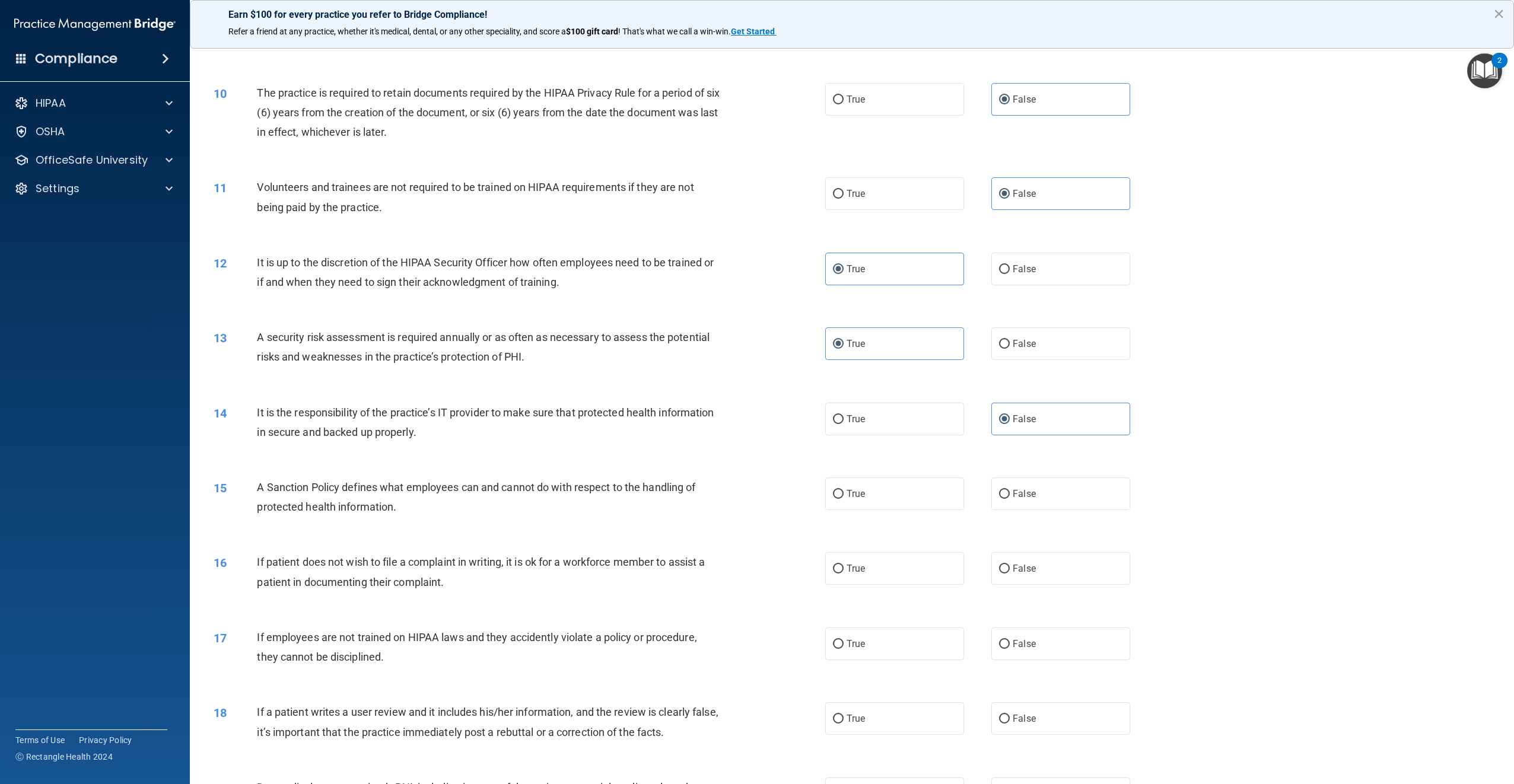
scroll to position [830, 0]
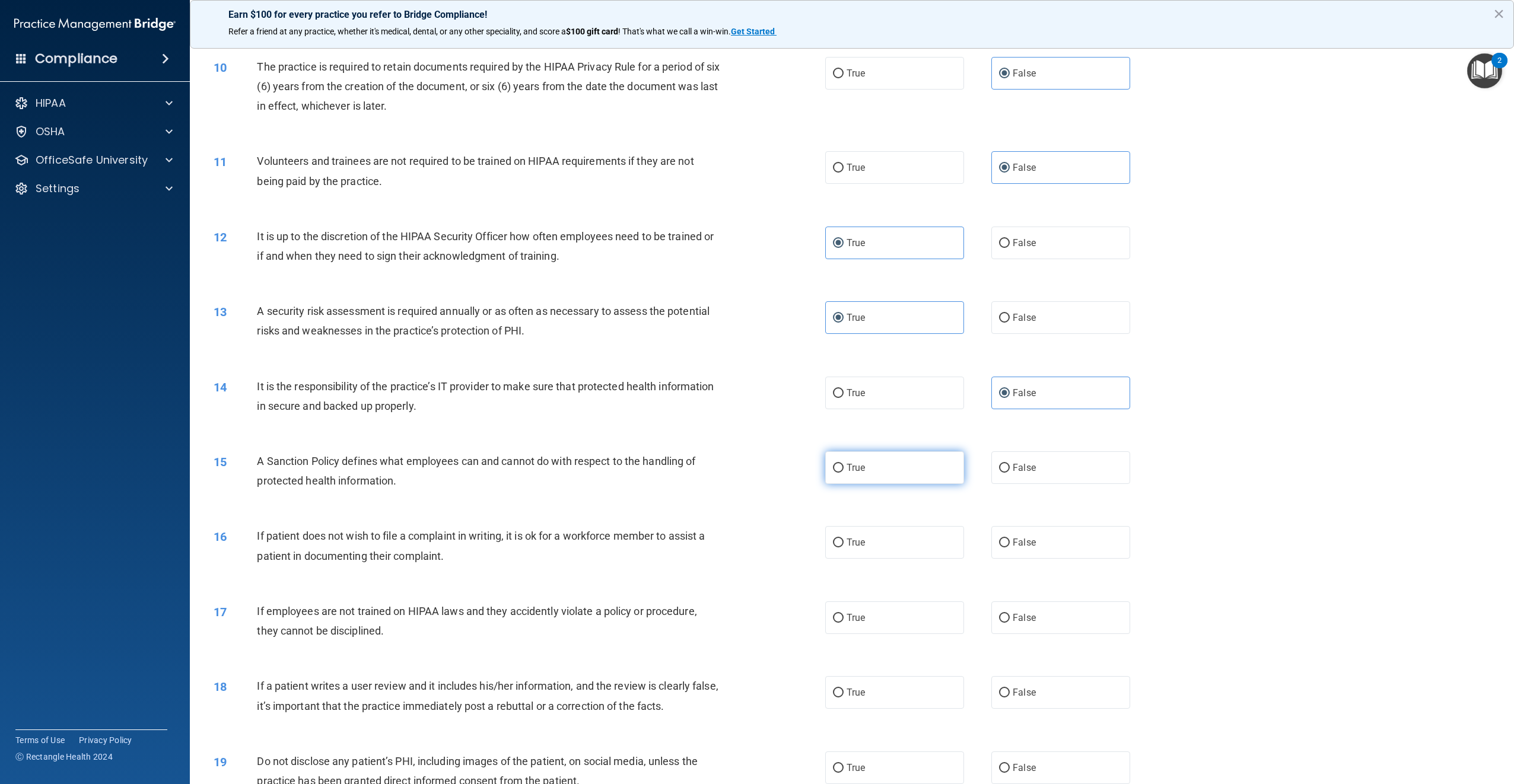
click at [853, 469] on span "True" at bounding box center [855, 467] width 18 height 11
click at [844, 469] on input "True" at bounding box center [838, 468] width 11 height 9
radio input "true"
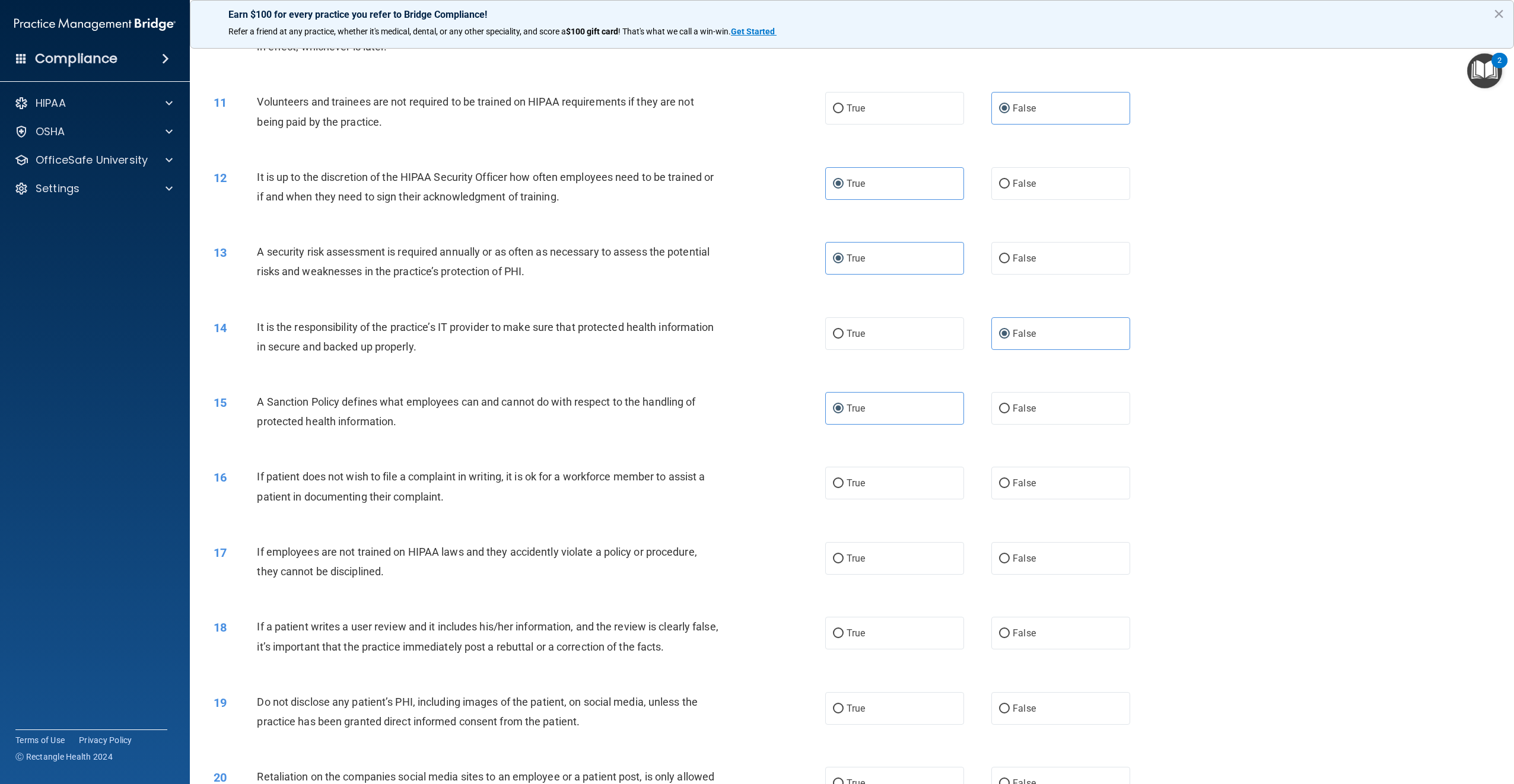
scroll to position [949, 0]
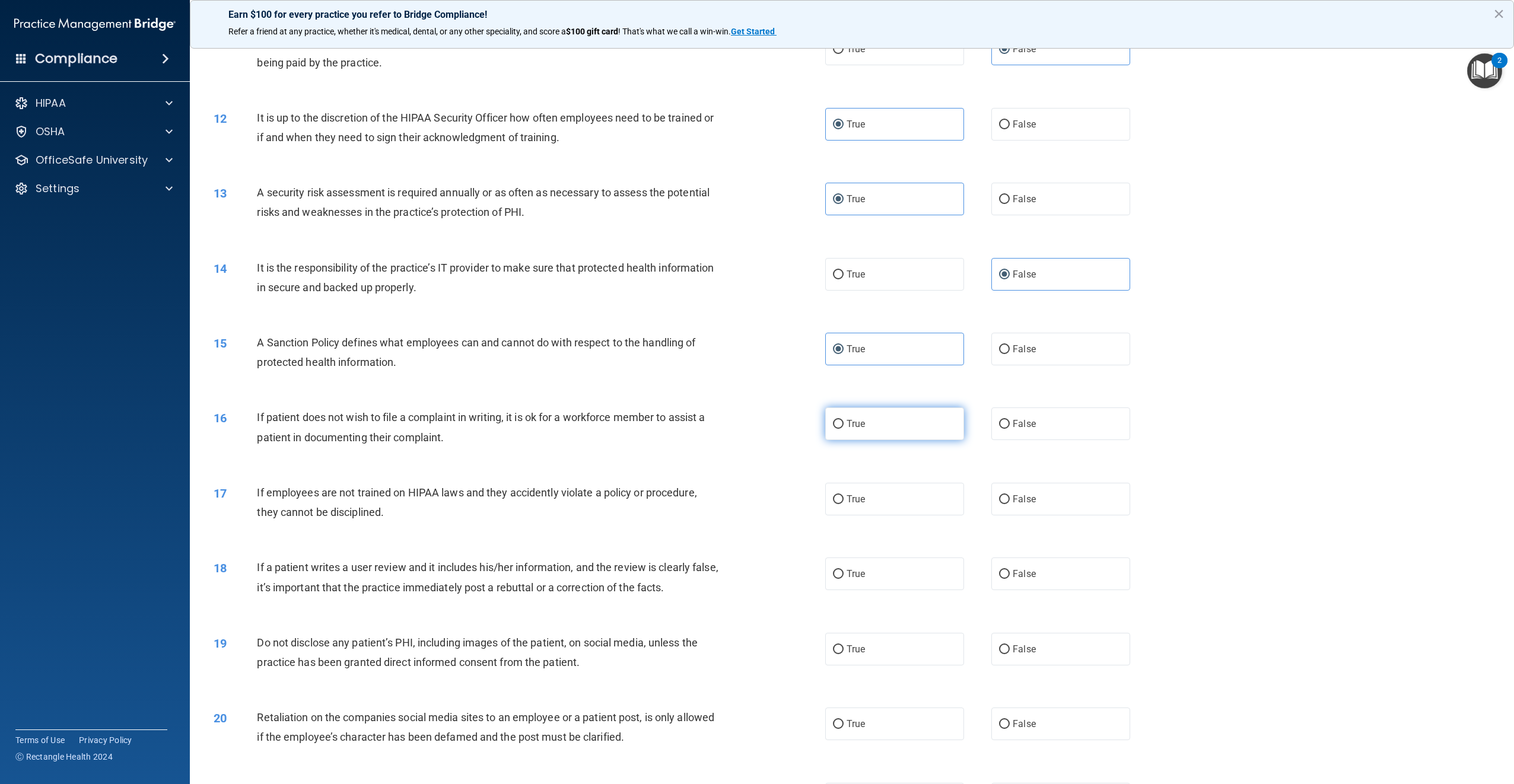
click at [873, 431] on label "True" at bounding box center [894, 424] width 139 height 32
click at [844, 429] on input "True" at bounding box center [838, 424] width 11 height 9
radio input "true"
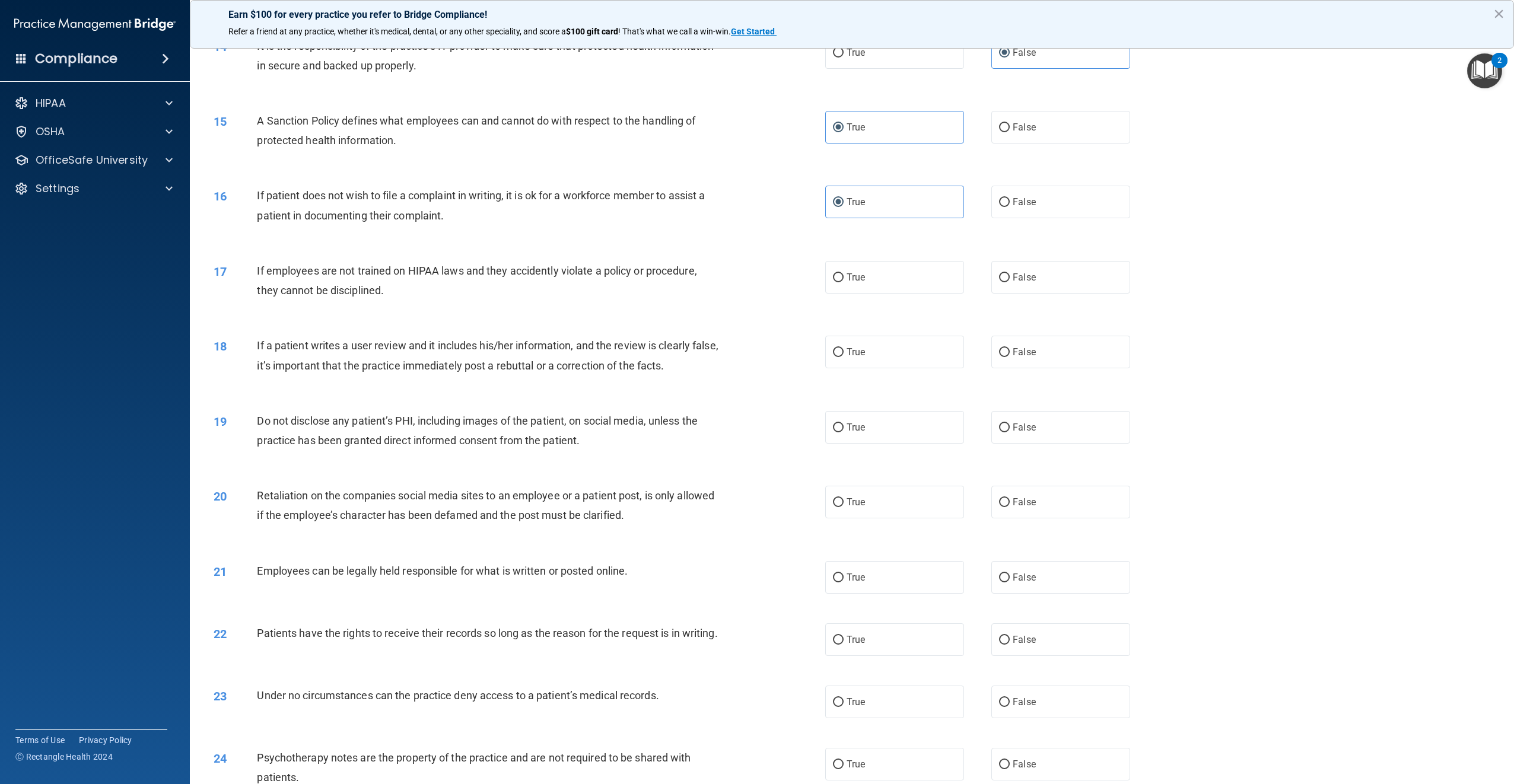
scroll to position [1168, 0]
click at [1002, 286] on label "False" at bounding box center [1061, 280] width 139 height 32
click at [1002, 285] on input "False" at bounding box center [1005, 281] width 11 height 9
radio input "true"
click at [1020, 360] on label "False" at bounding box center [1061, 354] width 139 height 32
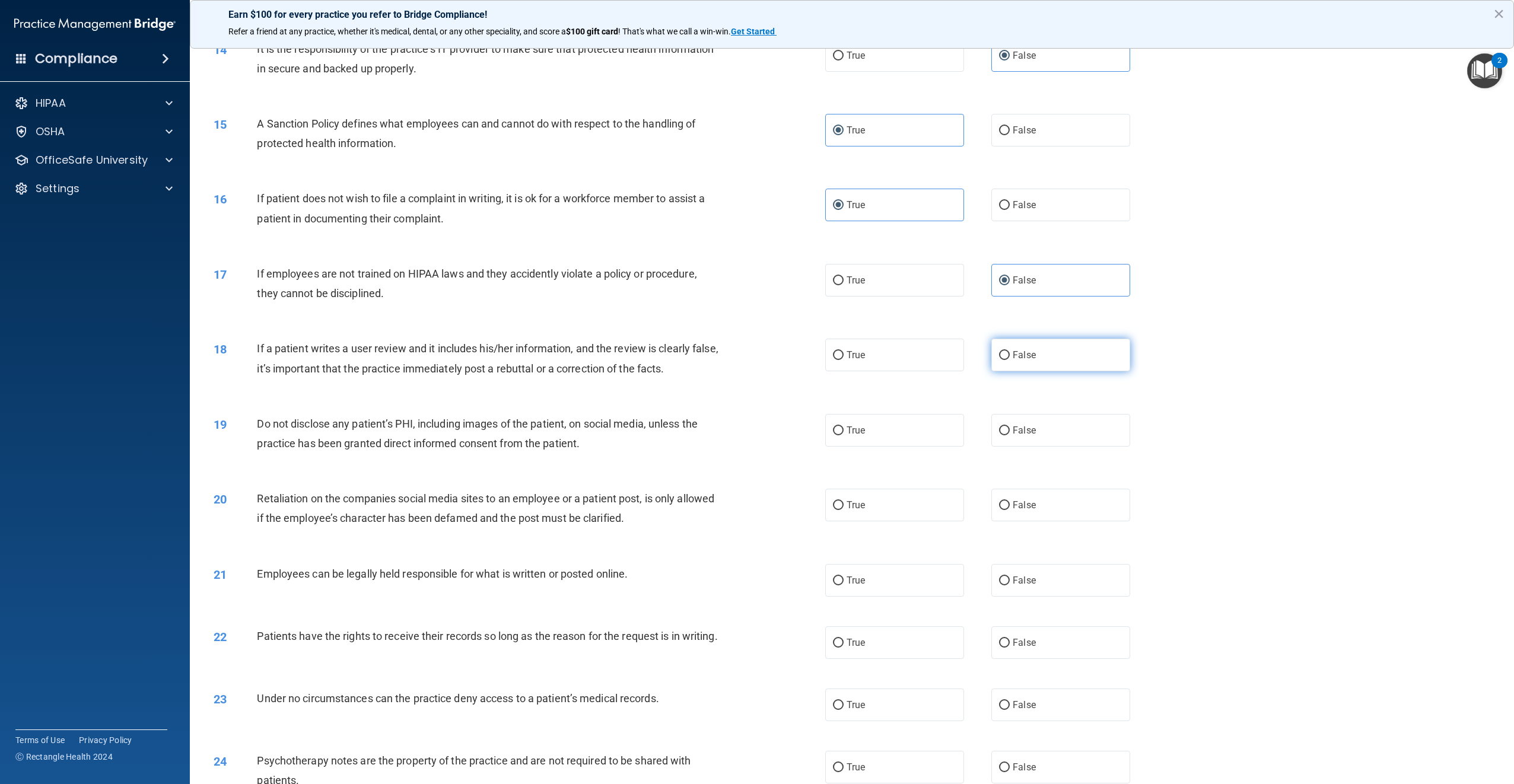
click at [1010, 360] on input "False" at bounding box center [1005, 355] width 11 height 9
radio input "true"
click at [880, 426] on label "True" at bounding box center [894, 430] width 139 height 32
click at [844, 426] on input "True" at bounding box center [838, 430] width 11 height 9
radio input "true"
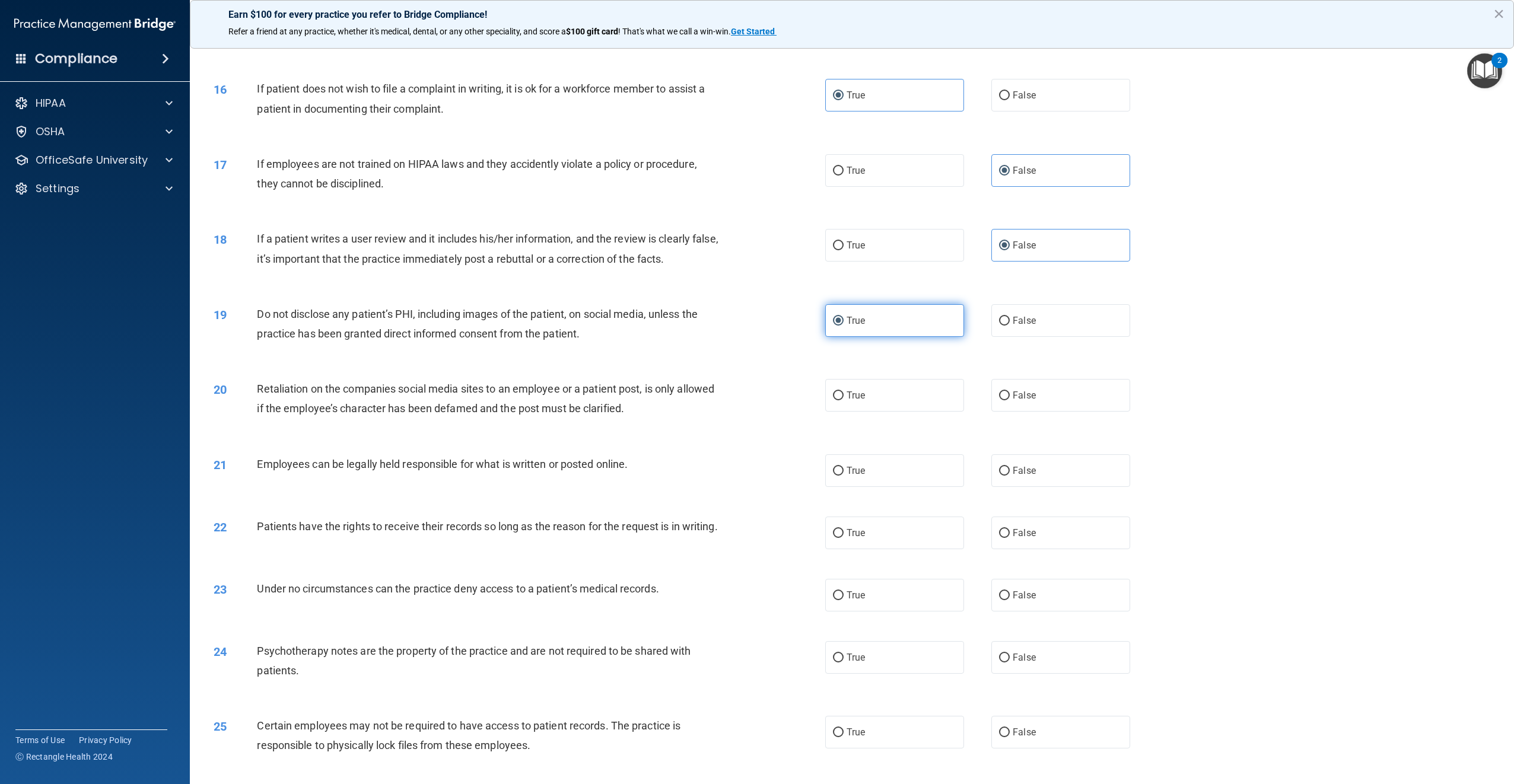
scroll to position [1287, 0]
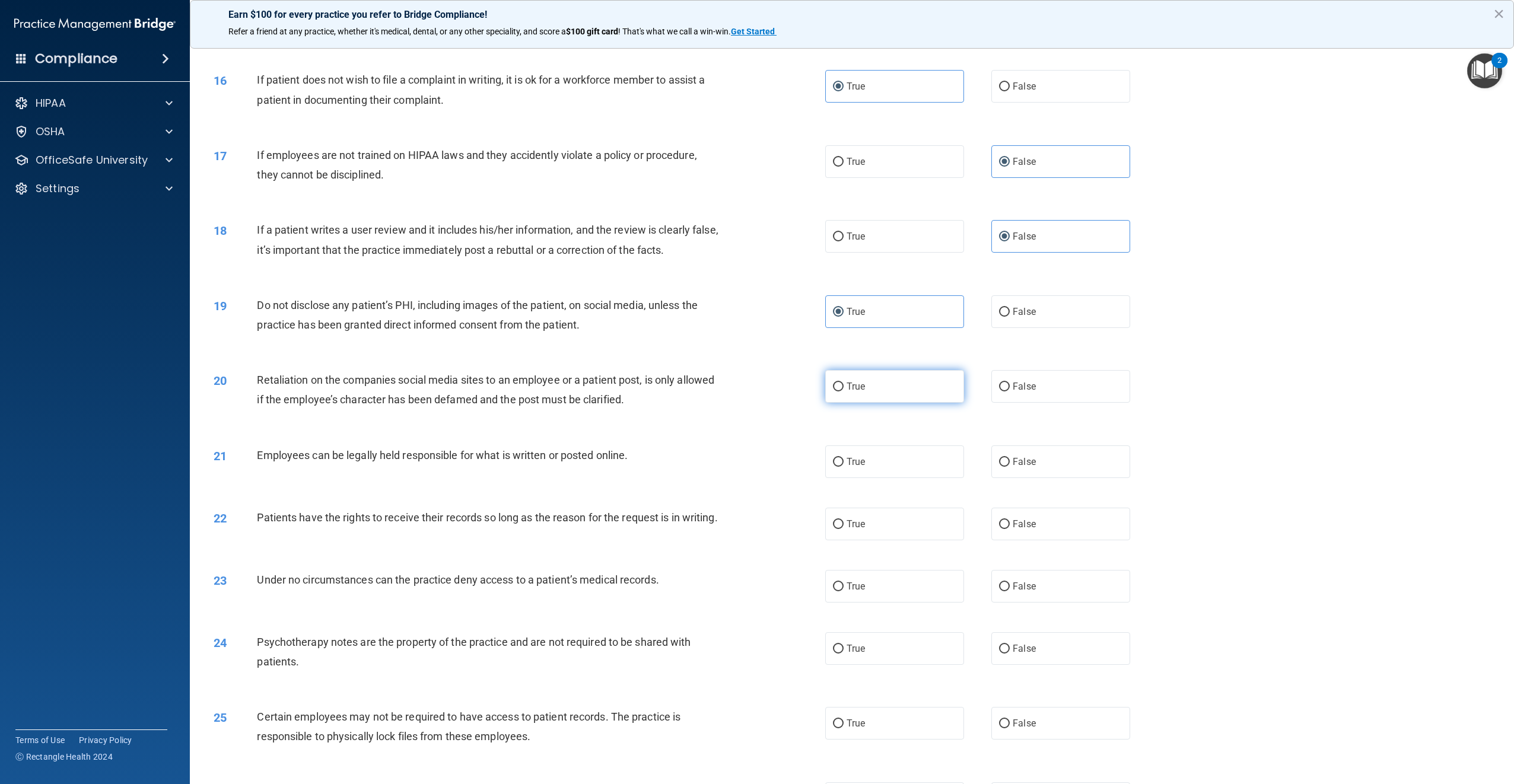
click at [858, 394] on label "True" at bounding box center [894, 386] width 139 height 32
click at [844, 391] on input "True" at bounding box center [838, 387] width 11 height 9
radio input "true"
click at [863, 459] on label "True" at bounding box center [894, 461] width 139 height 32
click at [844, 459] on input "True" at bounding box center [838, 462] width 11 height 9
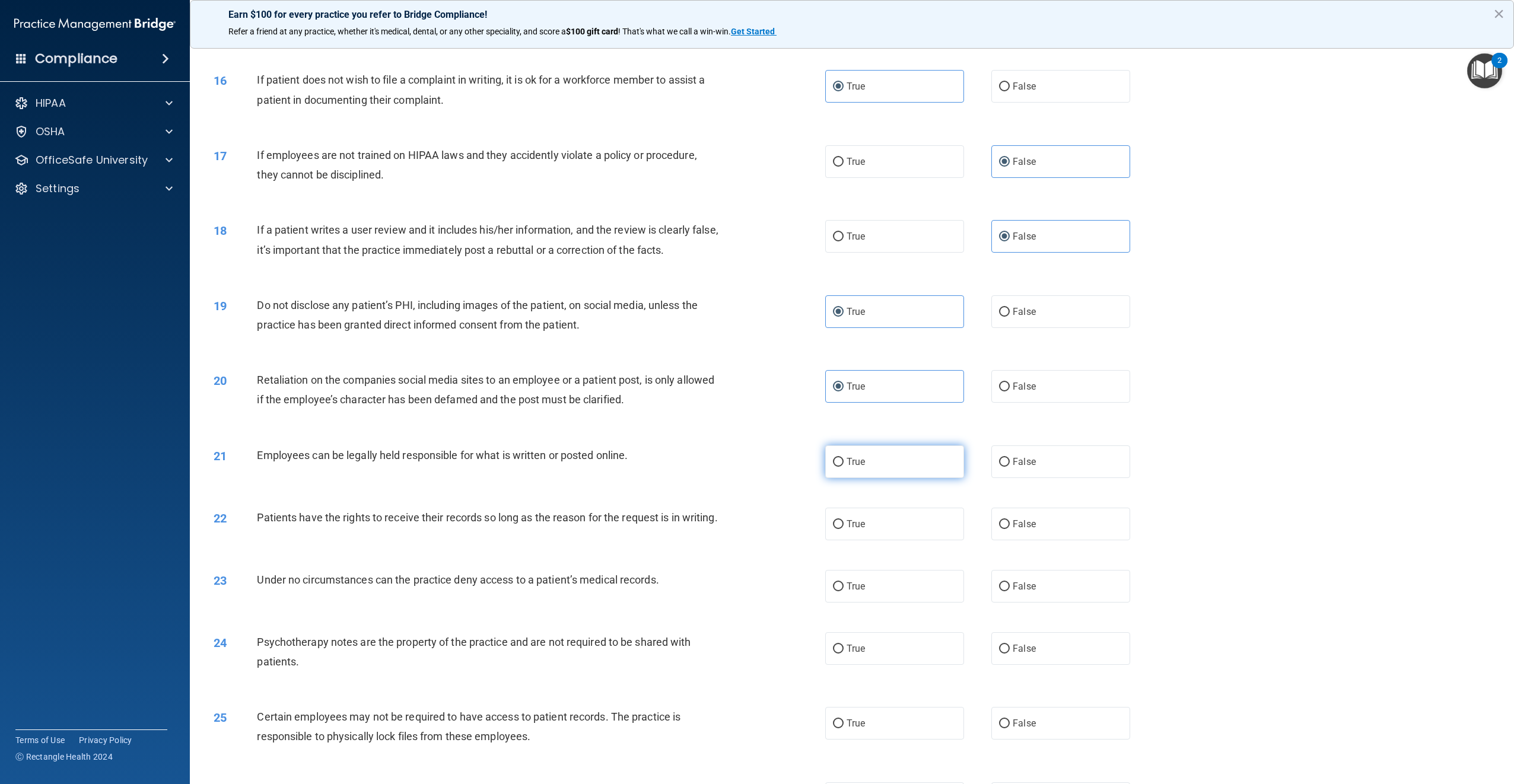
radio input "true"
click at [1053, 514] on label "False" at bounding box center [1061, 523] width 139 height 32
click at [1010, 521] on input "False" at bounding box center [1005, 525] width 11 height 9
radio input "true"
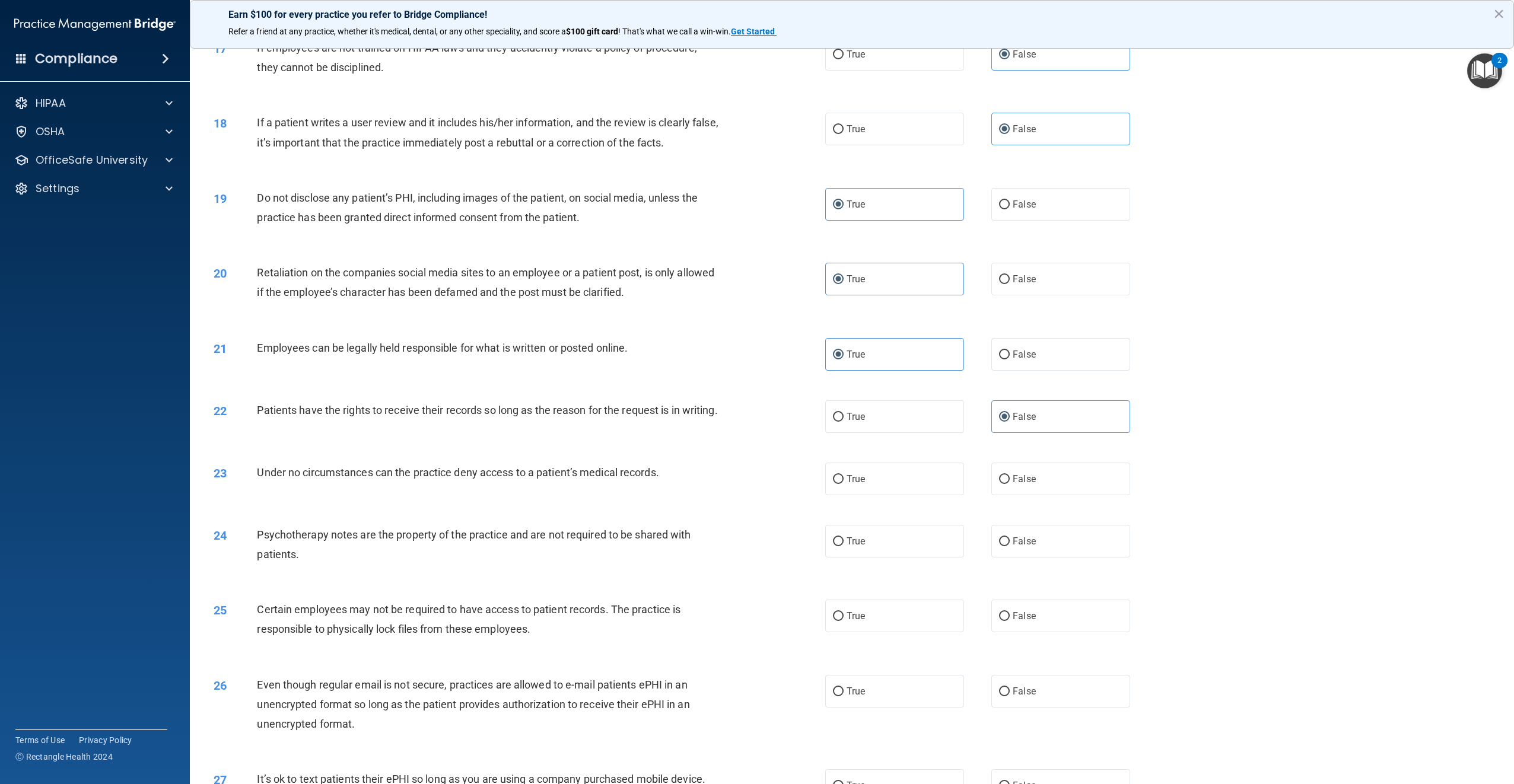
scroll to position [1405, 0]
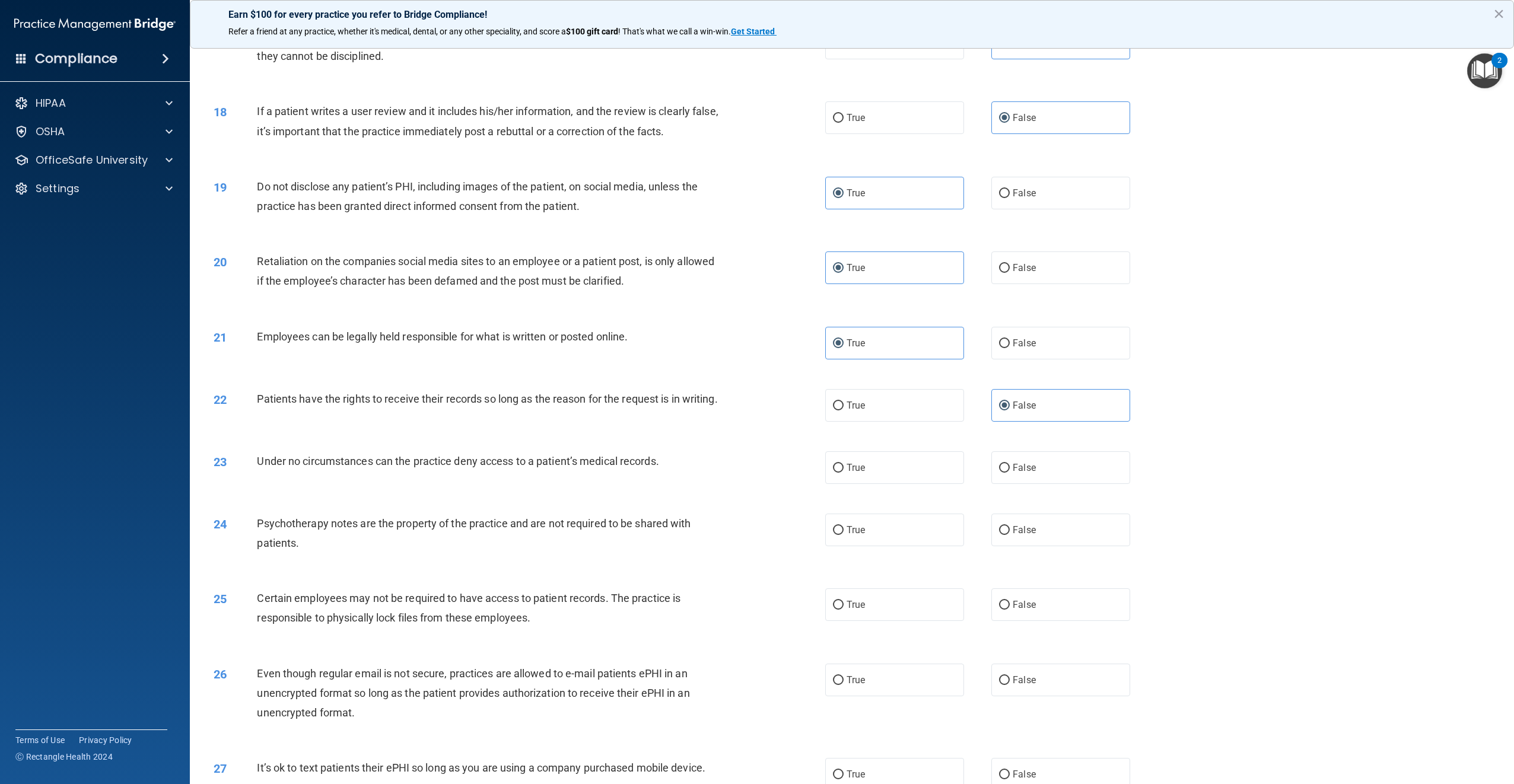
click at [1013, 497] on div "23 Under no circumstances can the practice deny access to a patient’s medical r…" at bounding box center [852, 467] width 1294 height 62
click at [1013, 473] on span "False" at bounding box center [1024, 467] width 23 height 11
click at [1010, 472] on input "False" at bounding box center [1005, 468] width 11 height 9
radio input "true"
click at [922, 542] on label "True" at bounding box center [894, 529] width 139 height 32
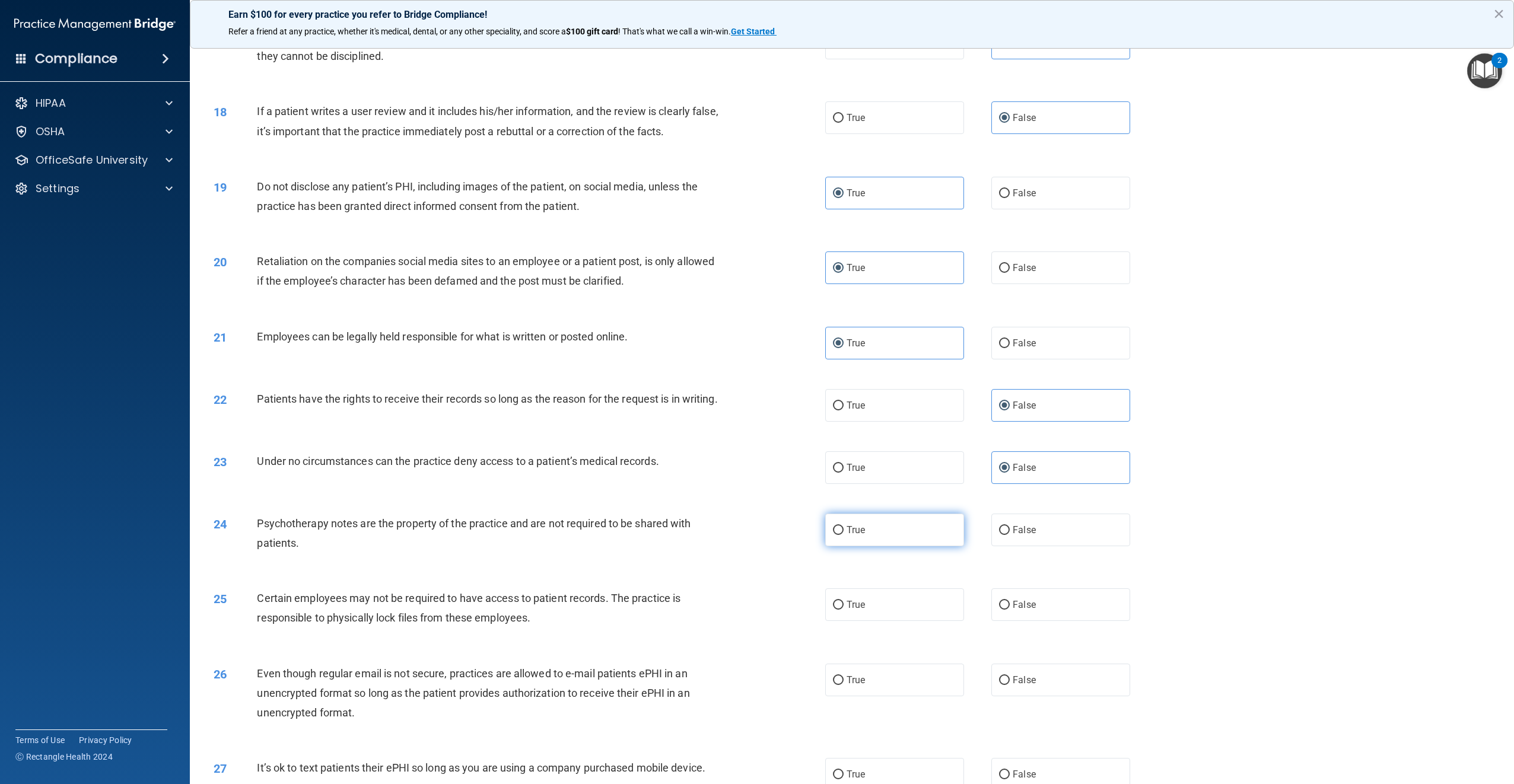
click at [844, 536] on input "True" at bounding box center [838, 530] width 11 height 9
radio input "true"
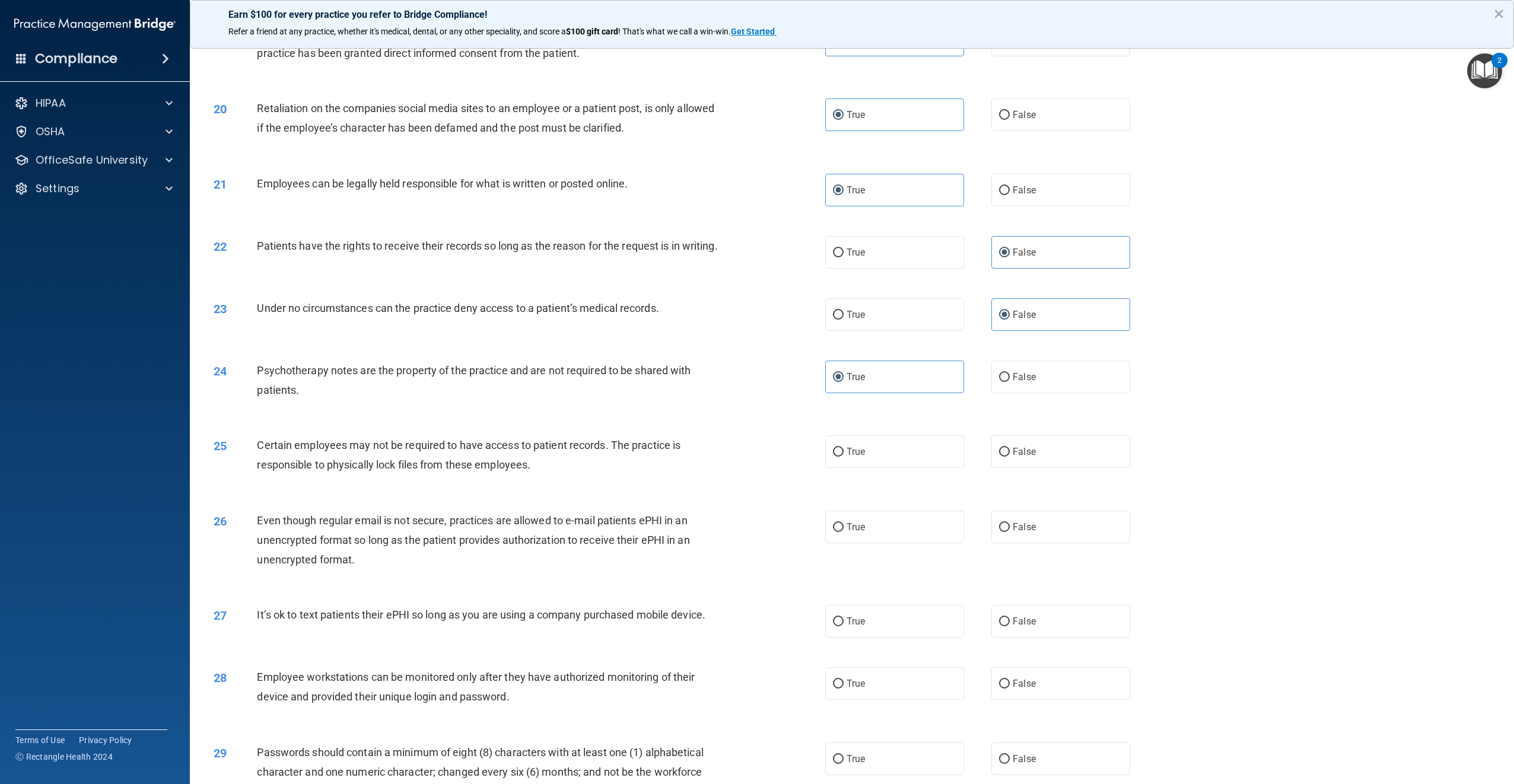
scroll to position [1584, 0]
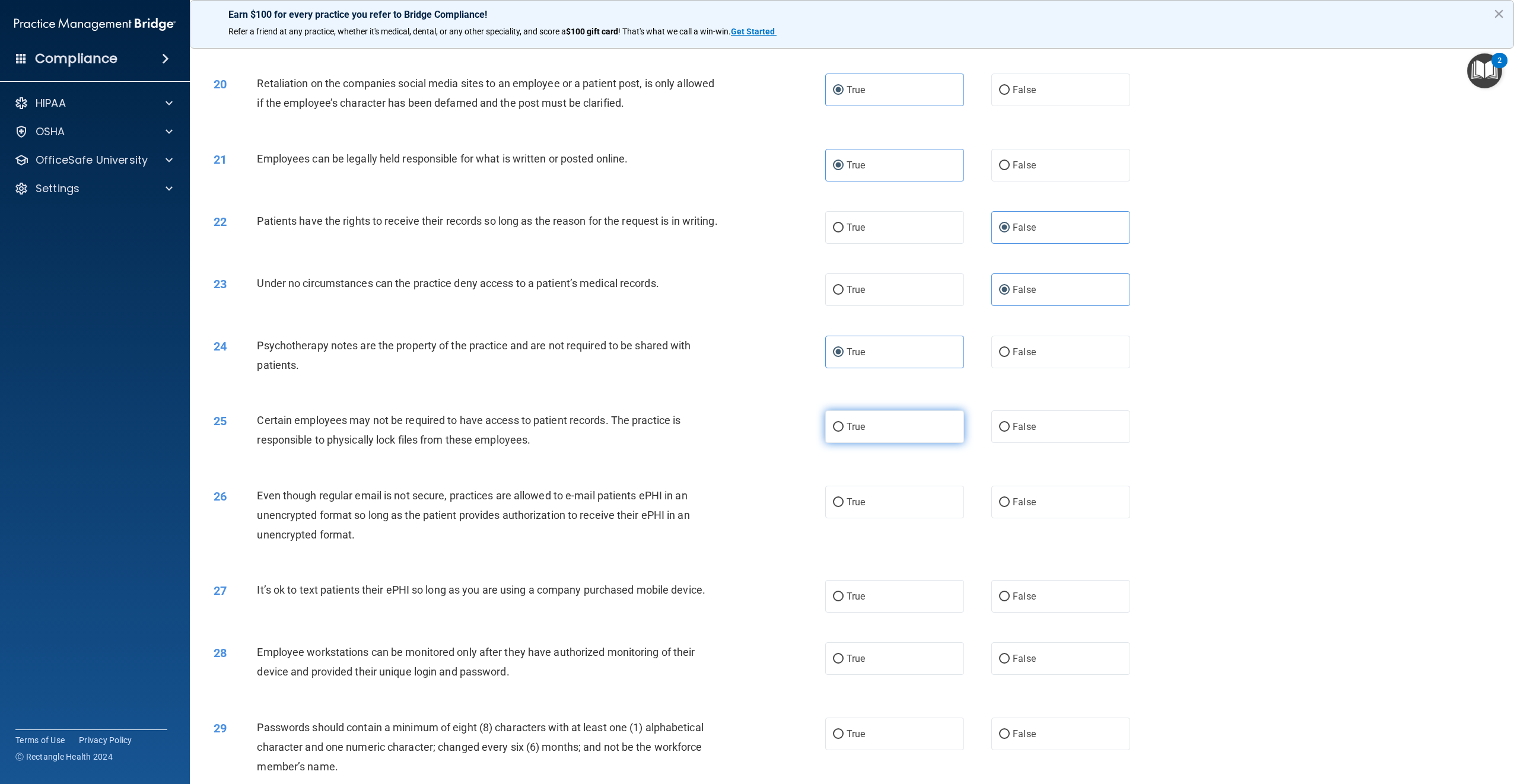
click at [853, 443] on label "True" at bounding box center [894, 426] width 139 height 32
click at [844, 432] on input "True" at bounding box center [838, 427] width 11 height 9
radio input "true"
click at [890, 519] on label "True" at bounding box center [894, 501] width 139 height 32
click at [844, 508] on input "True" at bounding box center [838, 503] width 11 height 9
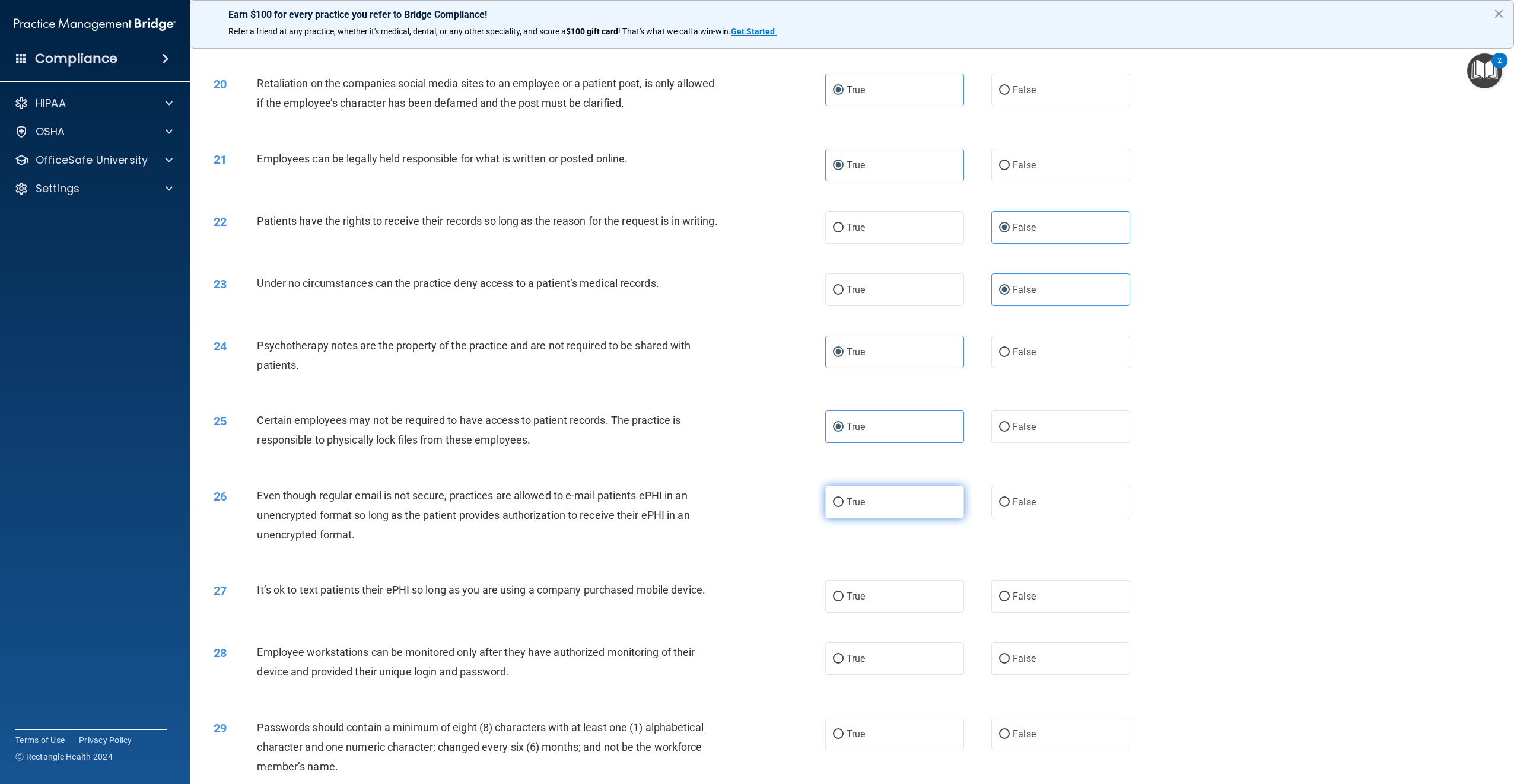
radio input "true"
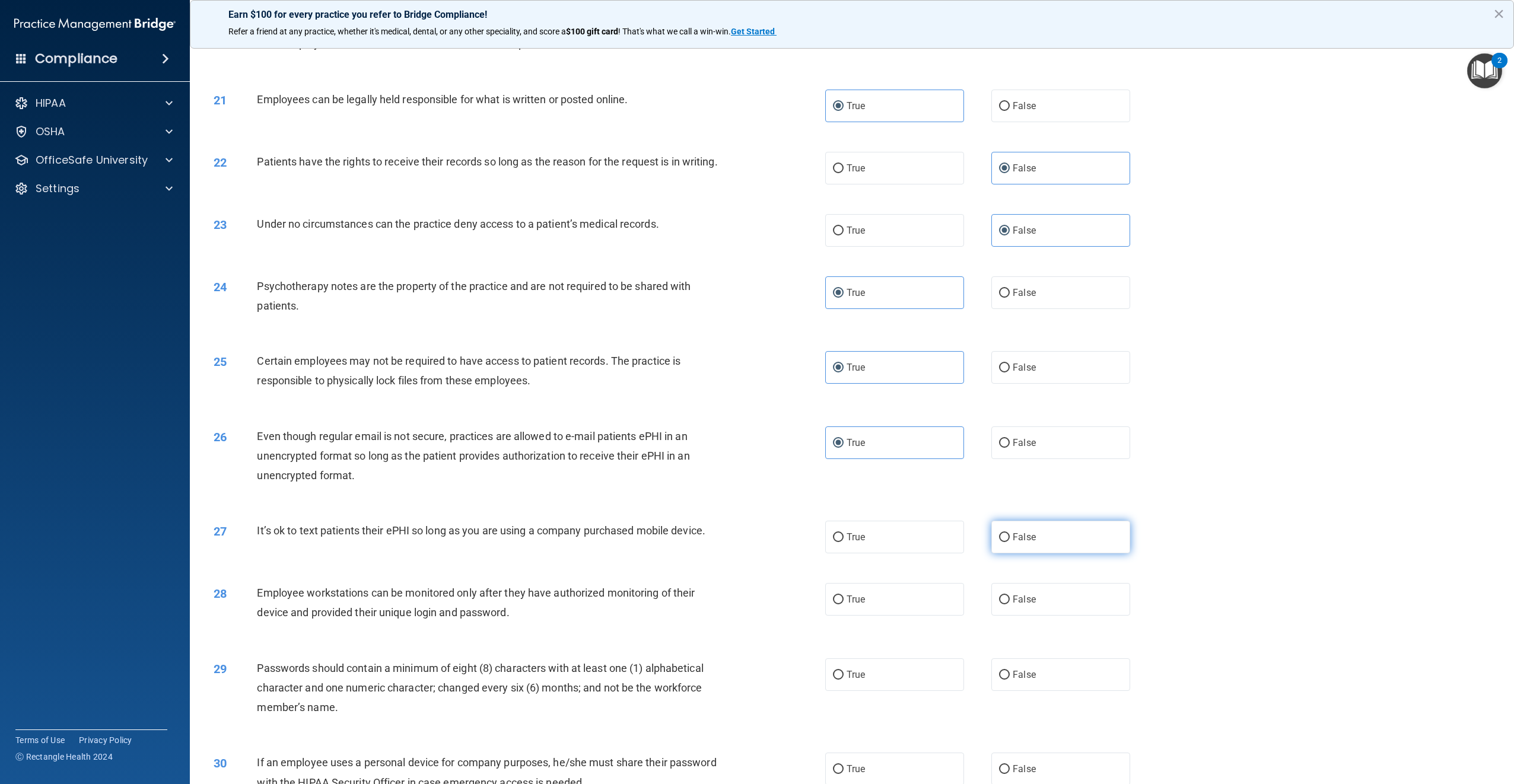
click at [1002, 542] on input "False" at bounding box center [1005, 538] width 11 height 9
radio input "true"
click at [859, 598] on label "True" at bounding box center [894, 598] width 139 height 32
click at [844, 598] on input "True" at bounding box center [838, 600] width 11 height 9
radio input "true"
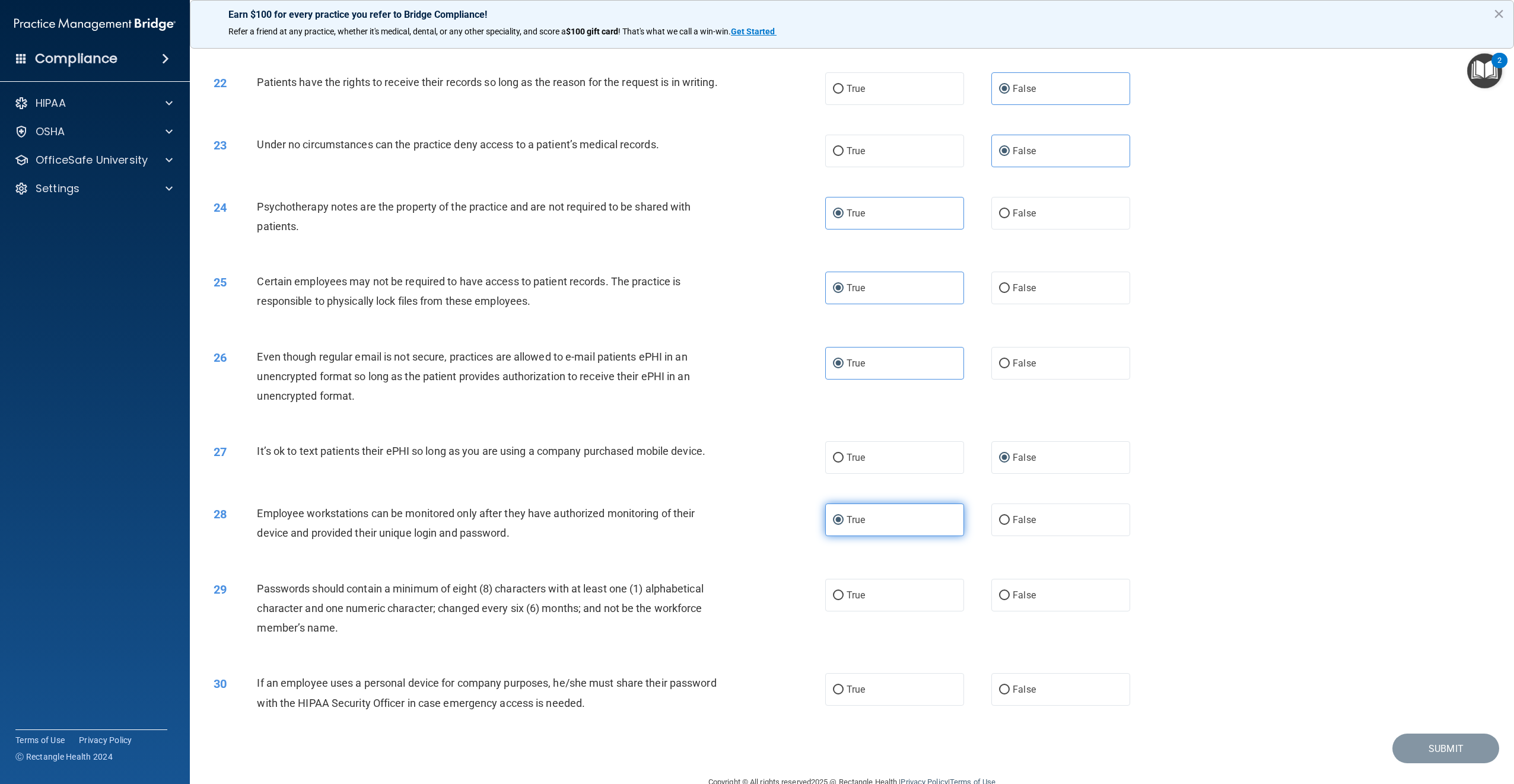
scroll to position [1761, 0]
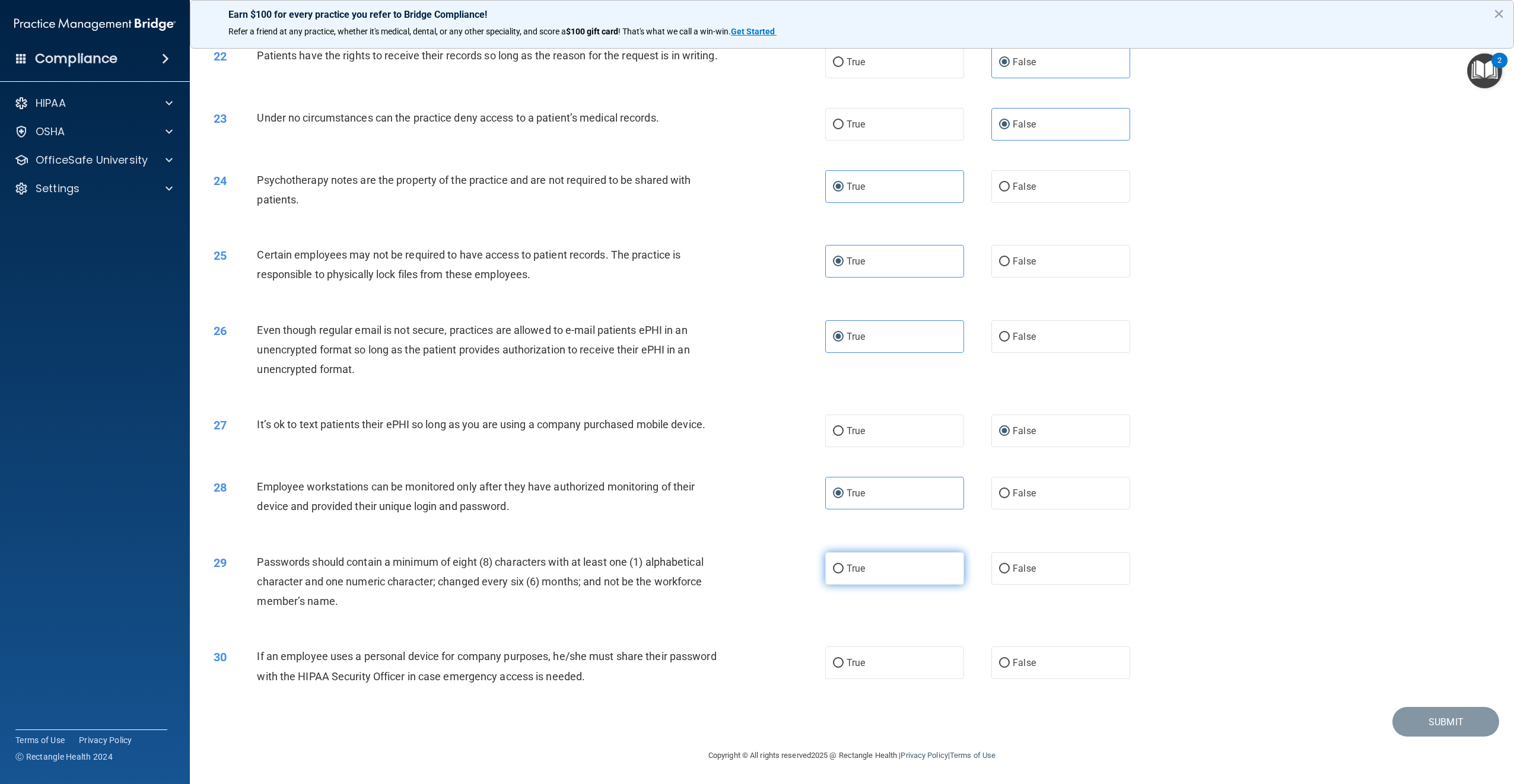
click at [851, 576] on label "True" at bounding box center [894, 568] width 139 height 32
click at [844, 574] on input "True" at bounding box center [838, 569] width 11 height 9
radio input "true"
click at [859, 663] on span "True" at bounding box center [855, 662] width 18 height 11
click at [844, 663] on input "True" at bounding box center [838, 663] width 11 height 9
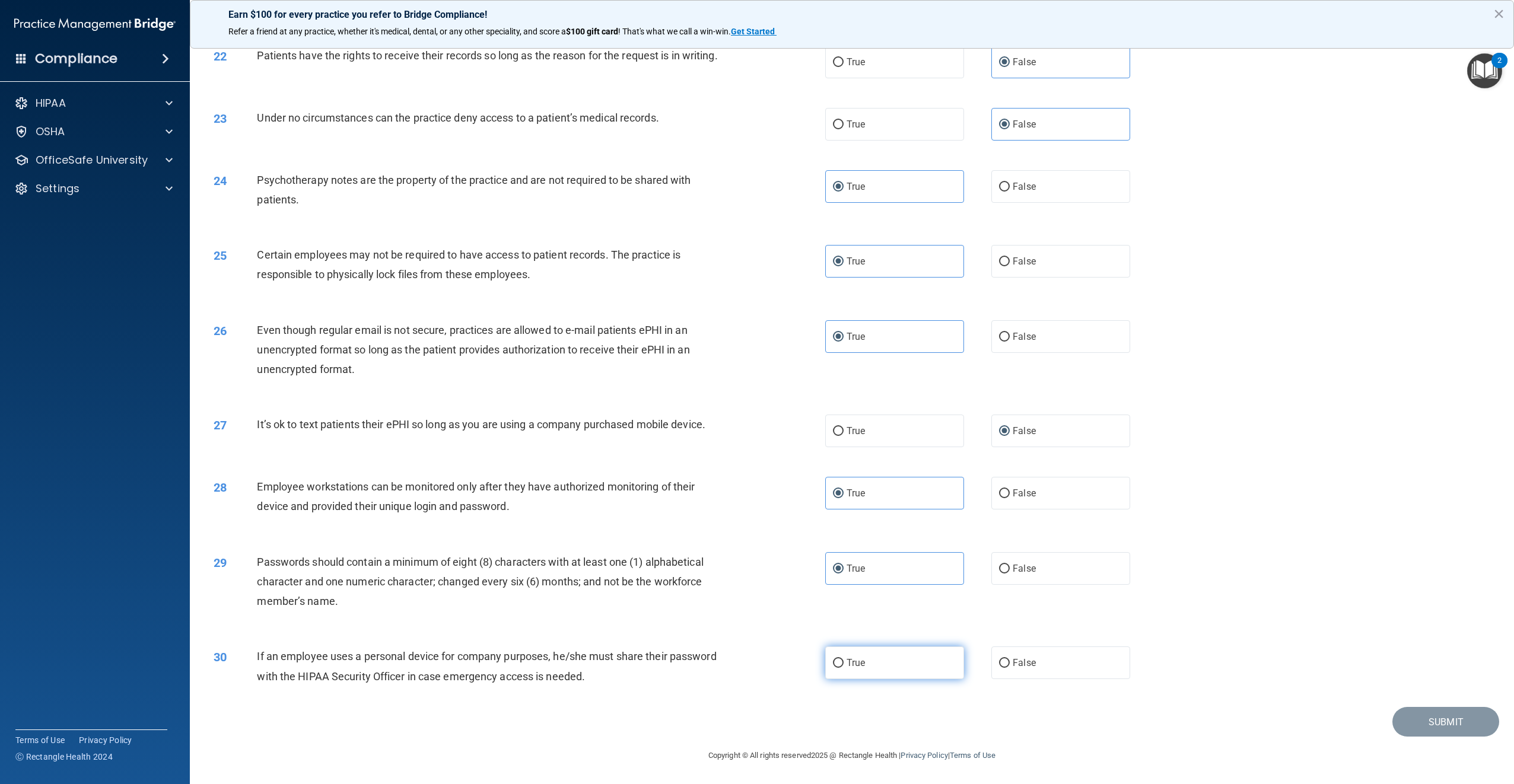
radio input "true"
click at [1429, 729] on button "Submit" at bounding box center [1446, 722] width 107 height 31
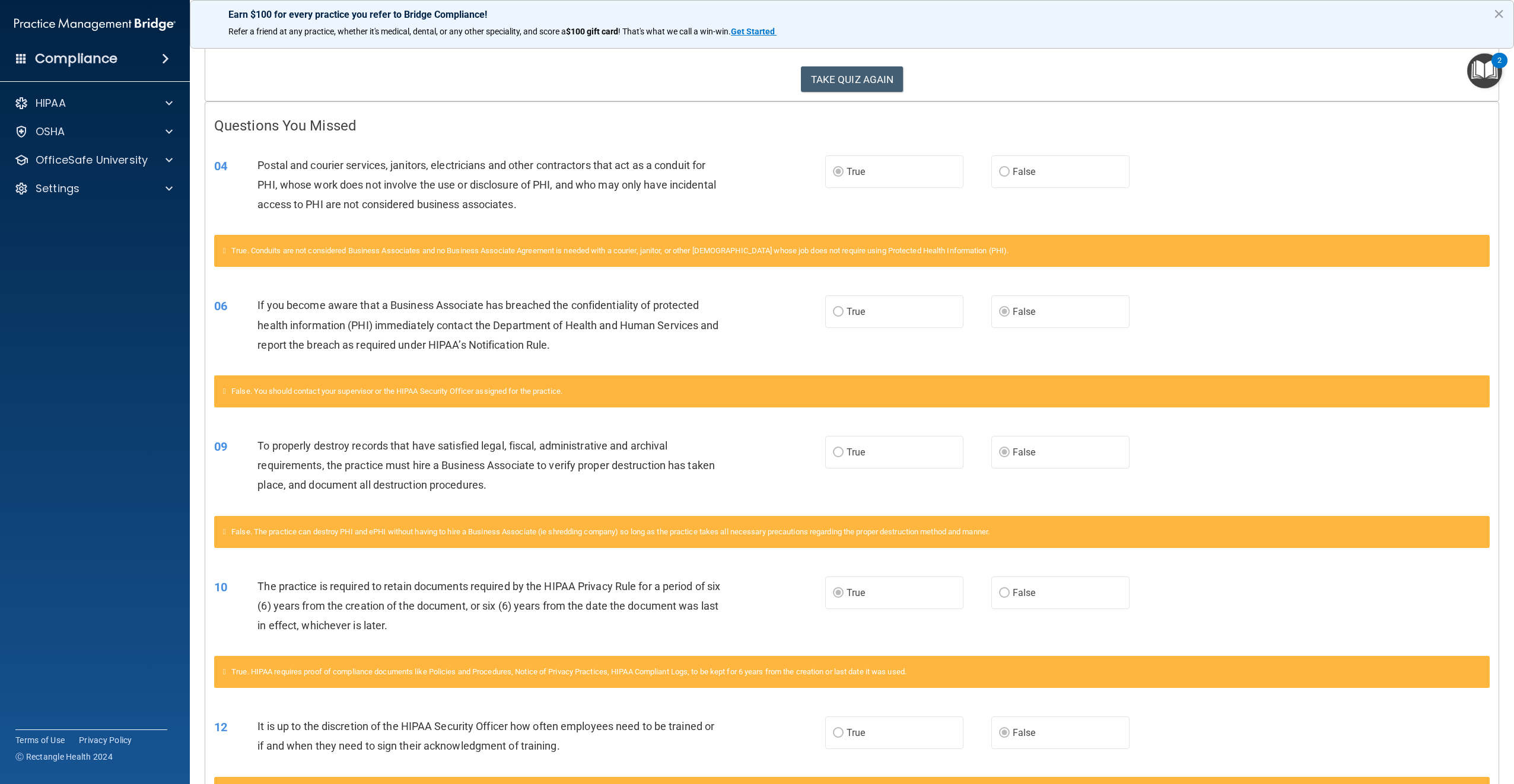
scroll to position [237, 0]
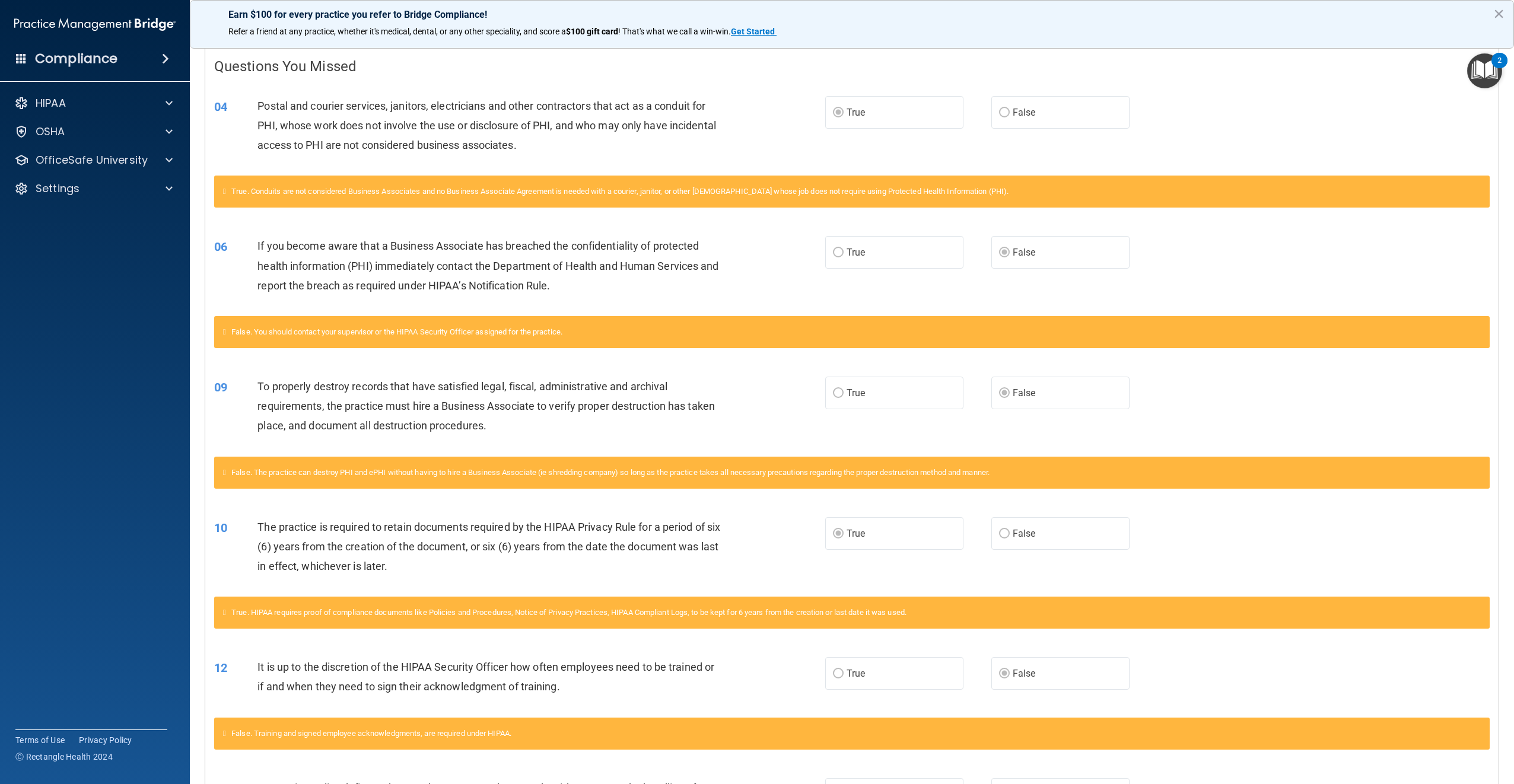
click at [992, 108] on label "False" at bounding box center [1061, 112] width 138 height 32
click at [89, 193] on div "Settings" at bounding box center [79, 188] width 147 height 14
click at [73, 249] on p "Sign Out" at bounding box center [88, 246] width 162 height 12
